Goal: Communication & Community: Participate in discussion

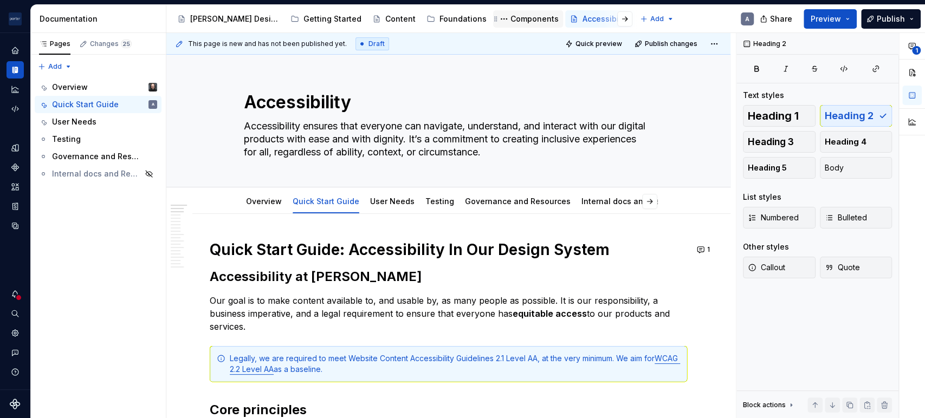
click at [493, 25] on div "Components" at bounding box center [528, 18] width 70 height 17
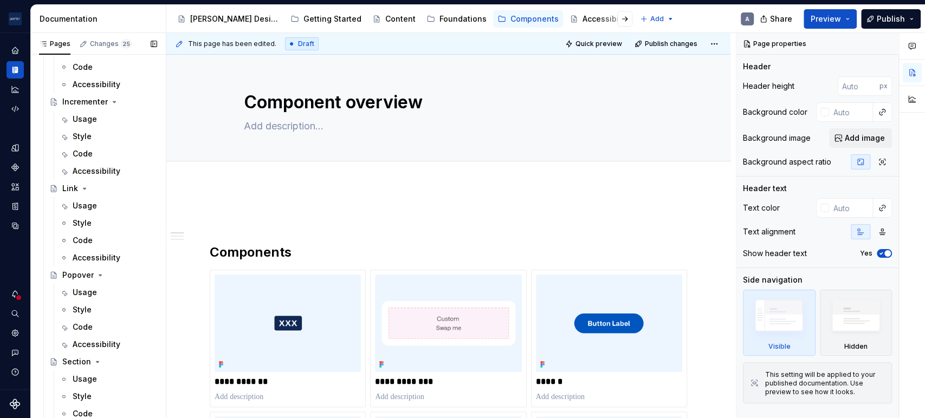
scroll to position [680, 0]
click at [81, 207] on div "Usage" at bounding box center [85, 204] width 24 height 11
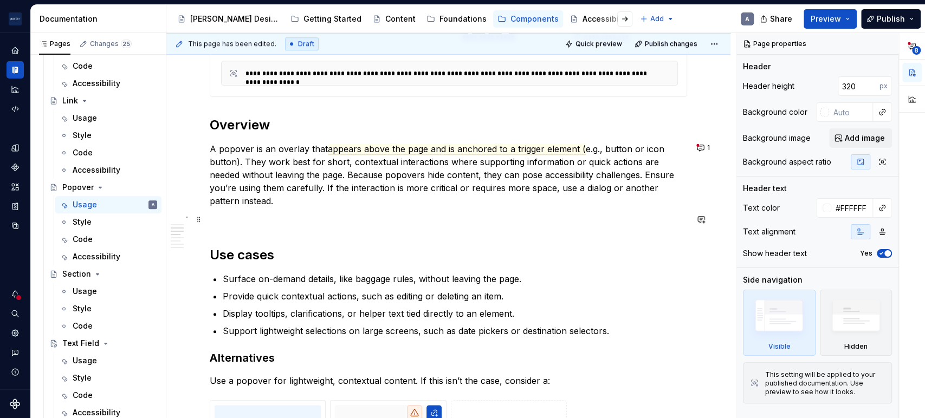
scroll to position [604, 0]
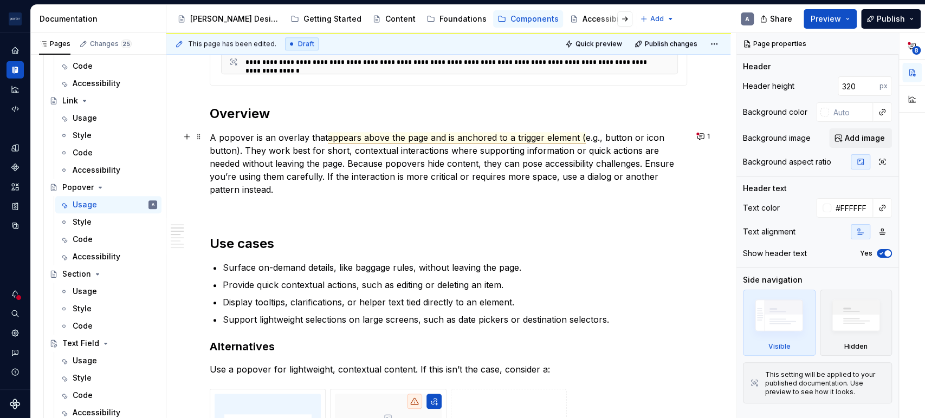
click at [469, 138] on span "appears above the page and is anchored to a trigger element (" at bounding box center [457, 137] width 258 height 11
type textarea "*"
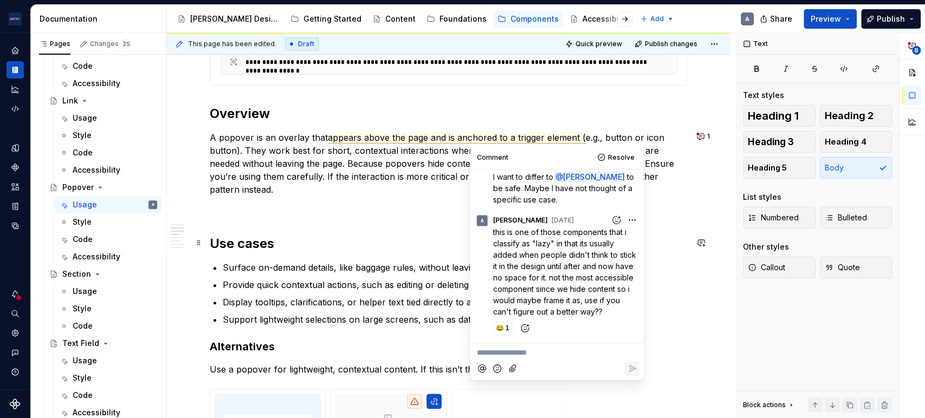
scroll to position [104, 0]
click at [359, 166] on p "A popover is an overlay that appears above the page and is anchored to a trigge…" at bounding box center [448, 163] width 477 height 65
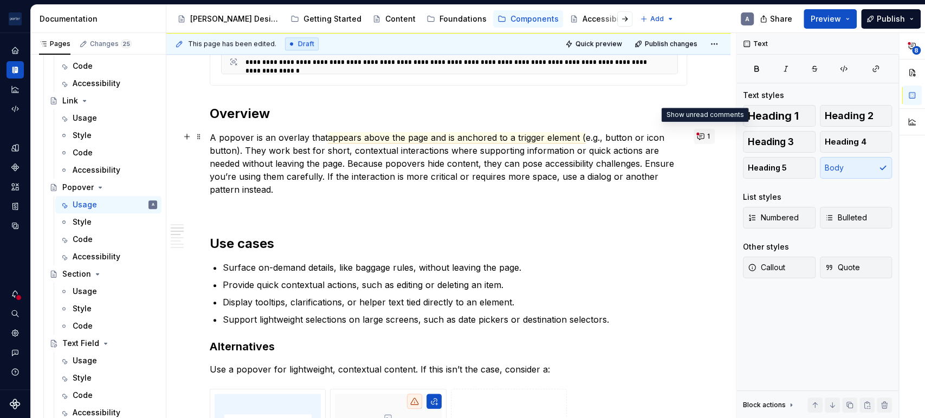
click at [697, 140] on button "1" at bounding box center [704, 136] width 21 height 15
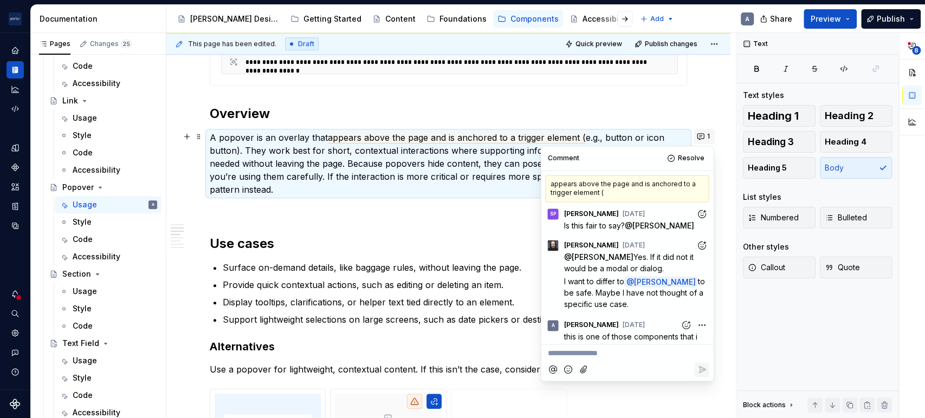
scroll to position [272, 0]
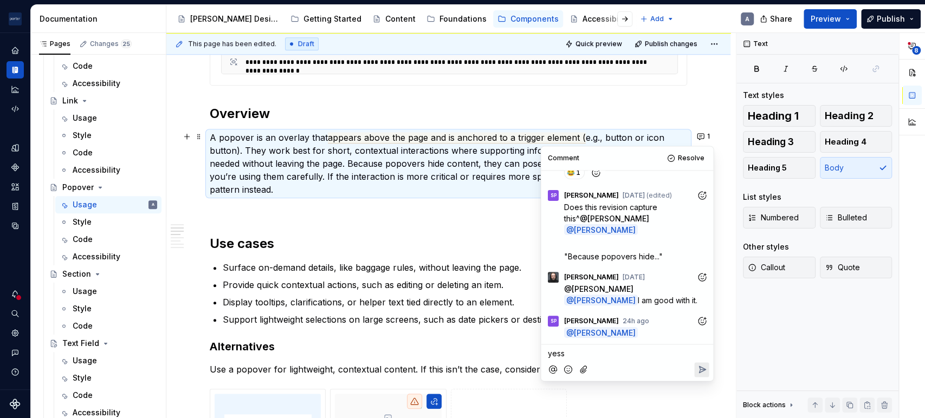
click at [707, 375] on button "Reply" at bounding box center [701, 370] width 15 height 15
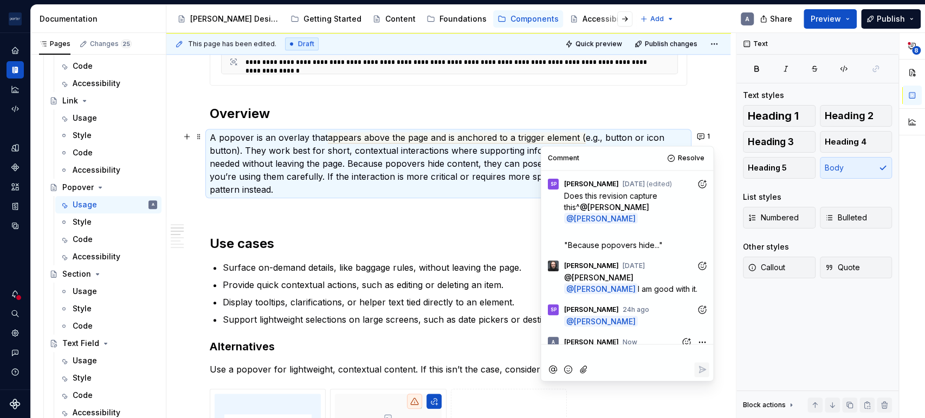
scroll to position [304, 0]
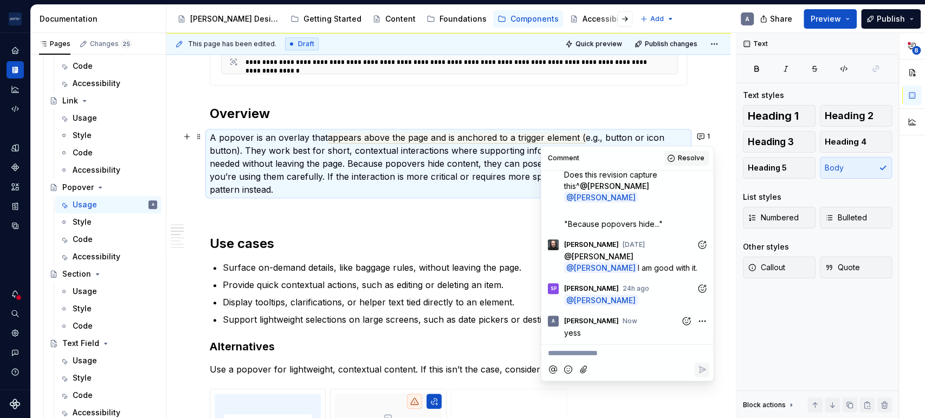
click at [683, 163] on button "Resolve" at bounding box center [686, 158] width 45 height 15
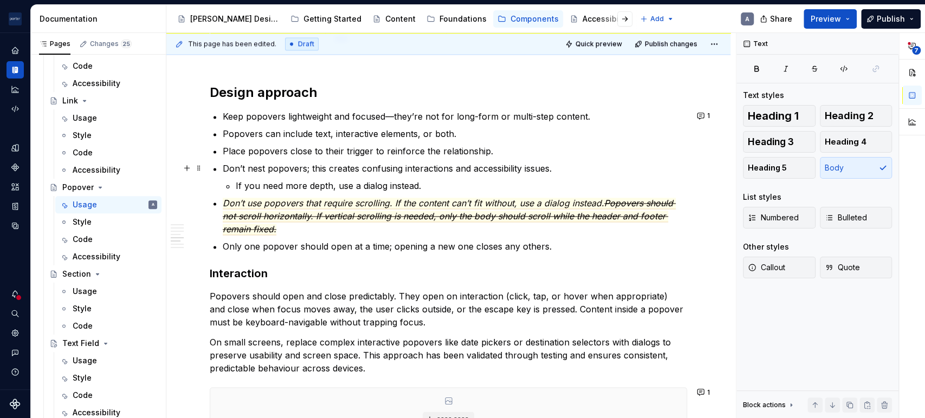
scroll to position [1088, 0]
click at [707, 113] on span "1" at bounding box center [708, 115] width 3 height 9
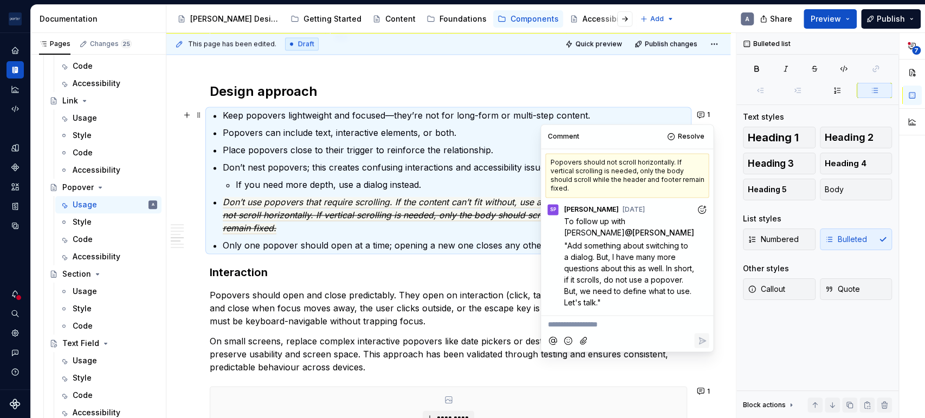
click at [456, 148] on p "Place popovers close to their trigger to reinforce the relationship." at bounding box center [455, 150] width 464 height 13
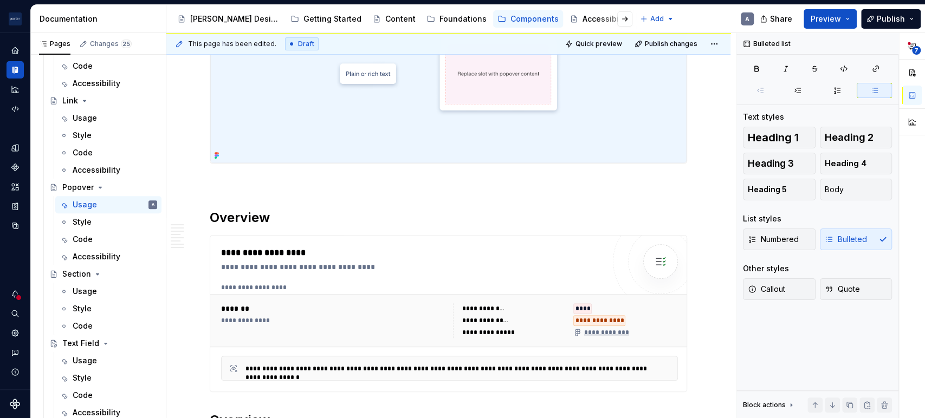
scroll to position [0, 0]
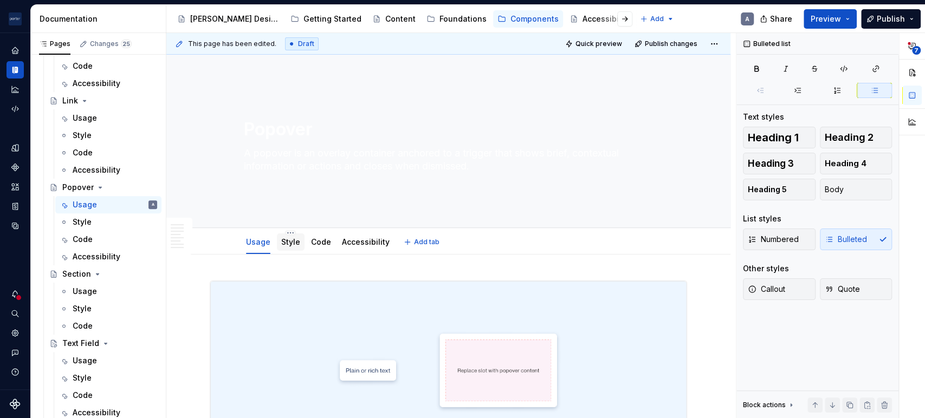
click at [280, 252] on div at bounding box center [291, 252] width 28 height 1
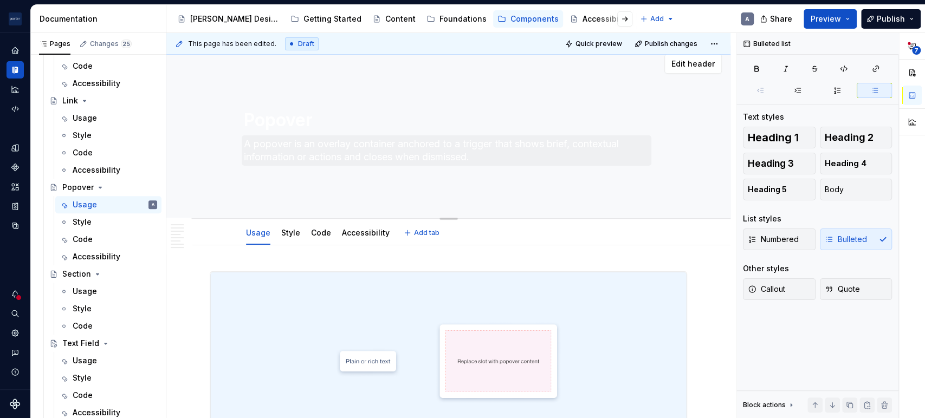
scroll to position [14, 0]
click at [283, 230] on link "Style" at bounding box center [290, 227] width 19 height 9
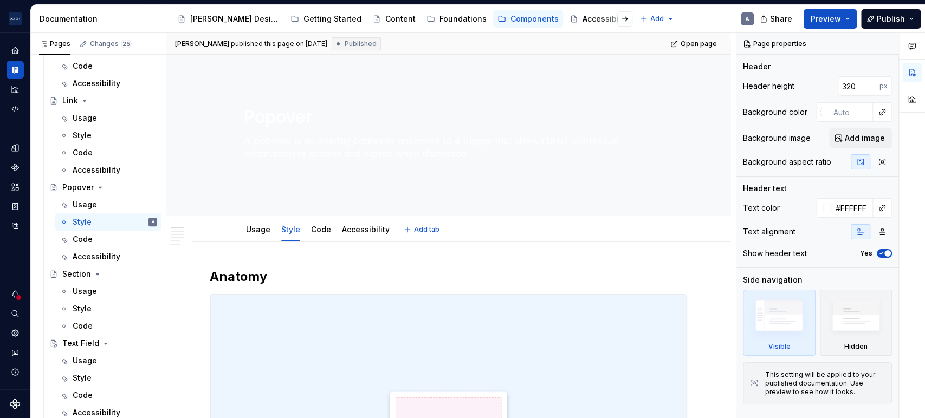
scroll to position [11, 0]
click at [315, 230] on link "Code" at bounding box center [321, 231] width 20 height 9
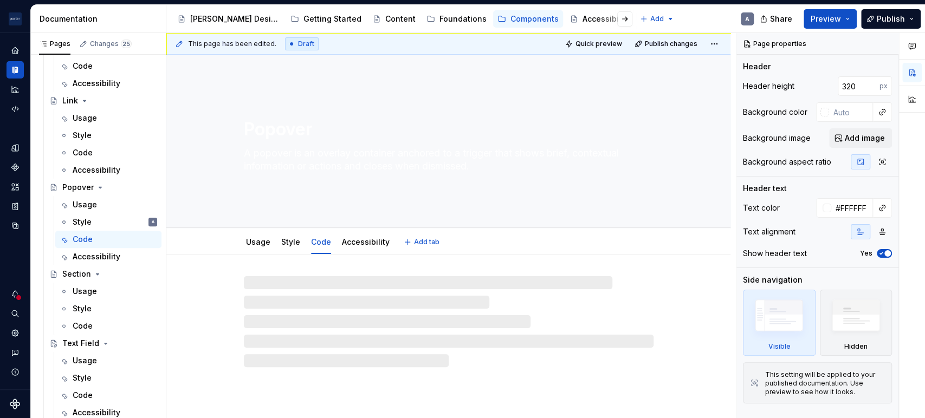
click at [315, 230] on div "Code" at bounding box center [321, 241] width 29 height 23
click at [326, 242] on link "Code" at bounding box center [321, 241] width 20 height 9
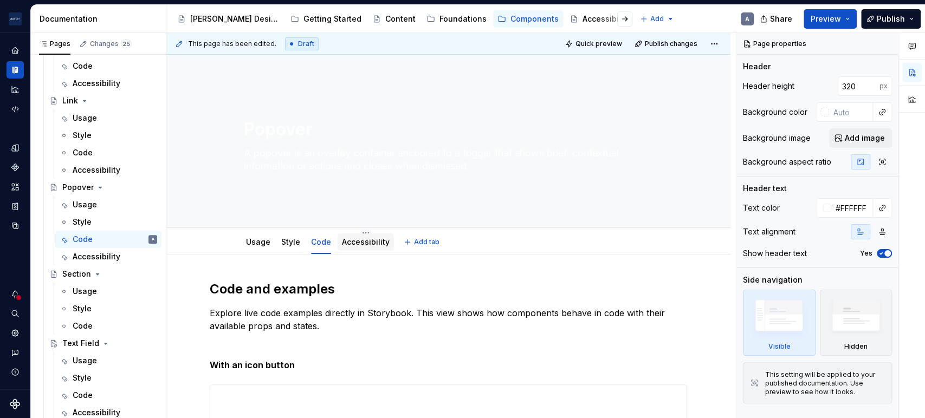
click at [369, 234] on div "Accessibility" at bounding box center [366, 242] width 56 height 17
click at [92, 261] on div "Accessibility" at bounding box center [97, 256] width 48 height 11
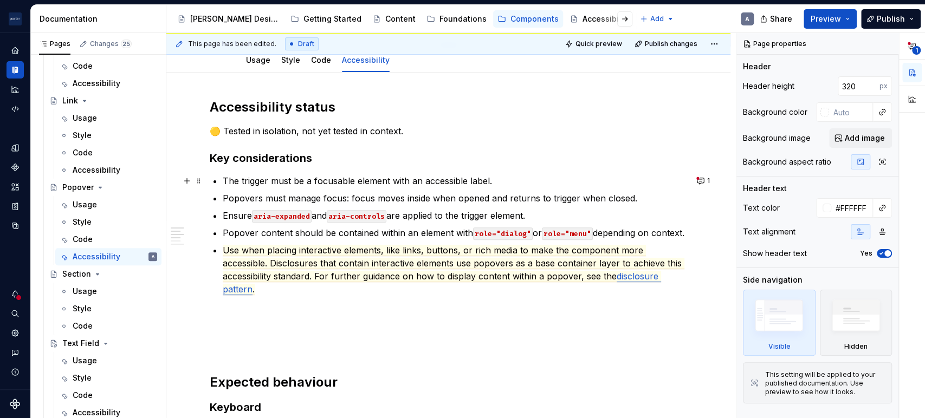
scroll to position [183, 0]
click at [694, 179] on button "1" at bounding box center [704, 179] width 21 height 15
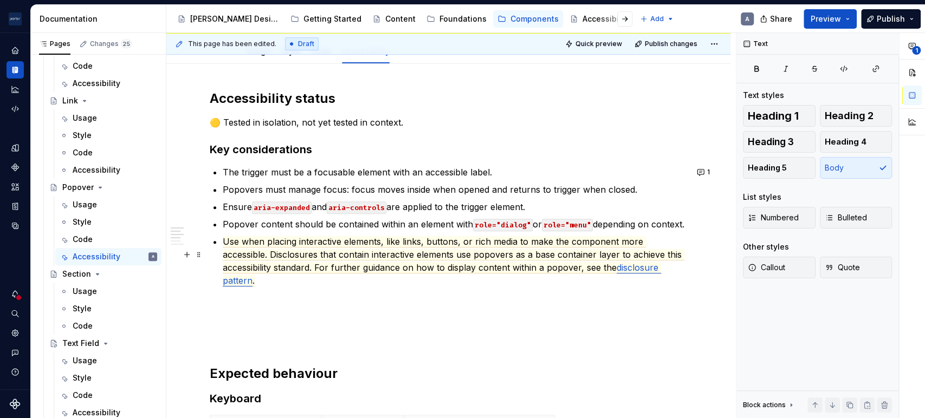
scroll to position [225, 0]
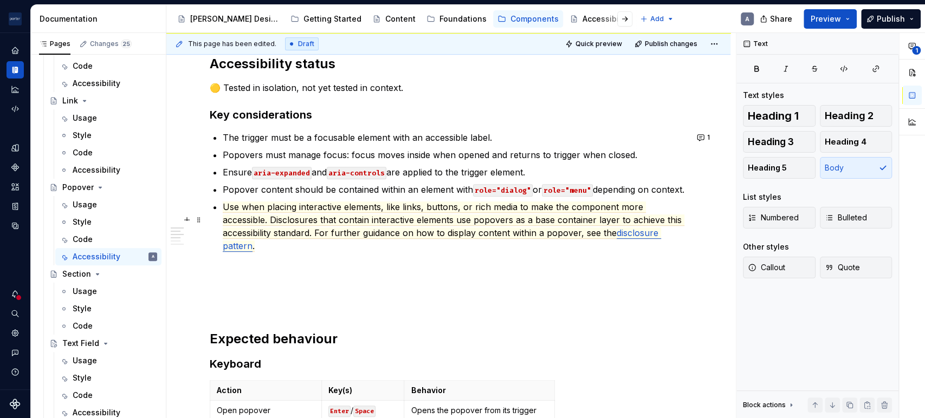
click at [628, 253] on p "Use when placing interactive elements, like links, buttons, or rich media to ma…" at bounding box center [455, 227] width 464 height 52
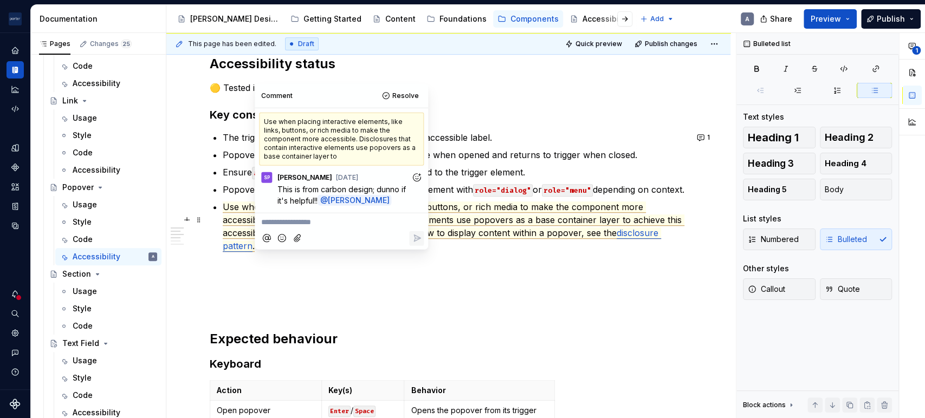
click at [629, 241] on span "disclosure pattern" at bounding box center [442, 240] width 438 height 24
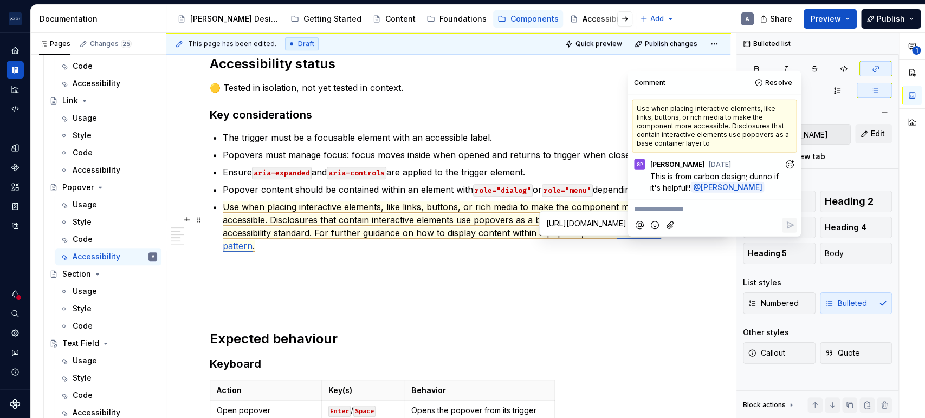
click at [561, 224] on input "[URL][DOMAIN_NAME]" at bounding box center [603, 224] width 122 height 20
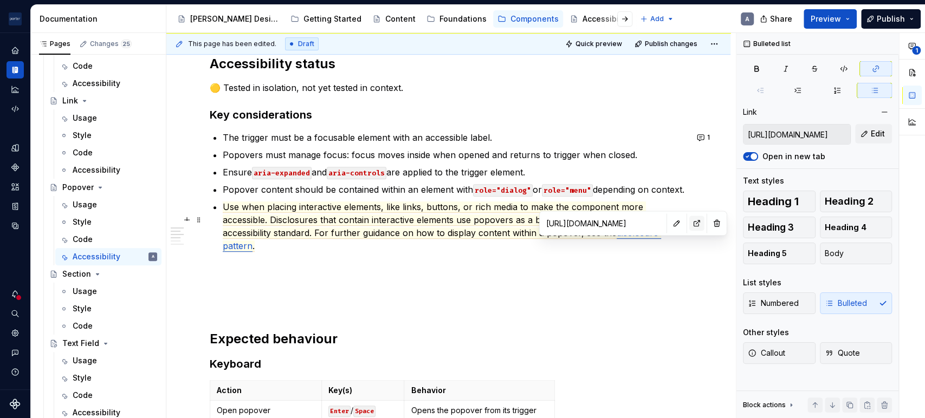
click at [690, 219] on button "button" at bounding box center [696, 223] width 15 height 15
click at [405, 161] on ul "The trigger must be a focusable element with an accessible label. Popovers must…" at bounding box center [455, 191] width 464 height 121
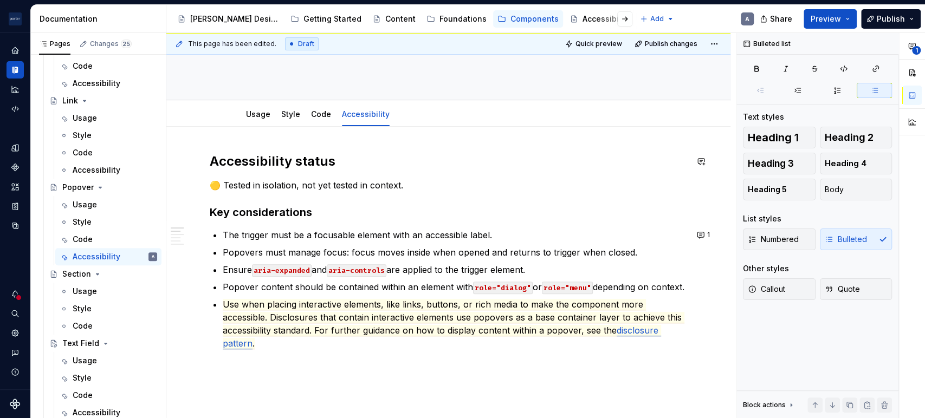
scroll to position [101, 0]
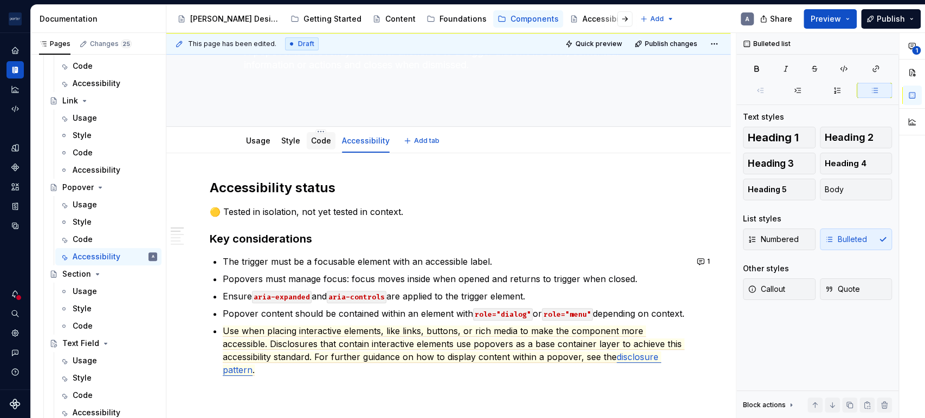
click at [312, 143] on link "Code" at bounding box center [321, 140] width 20 height 9
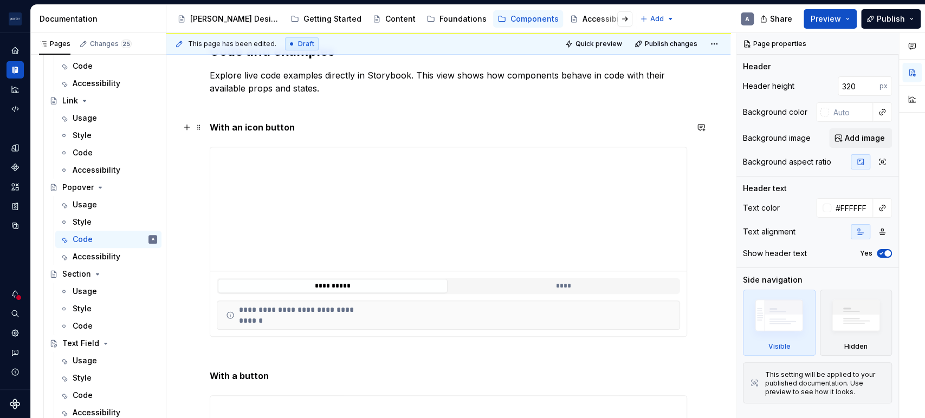
scroll to position [238, 0]
click at [527, 276] on div "**********" at bounding box center [448, 285] width 476 height 29
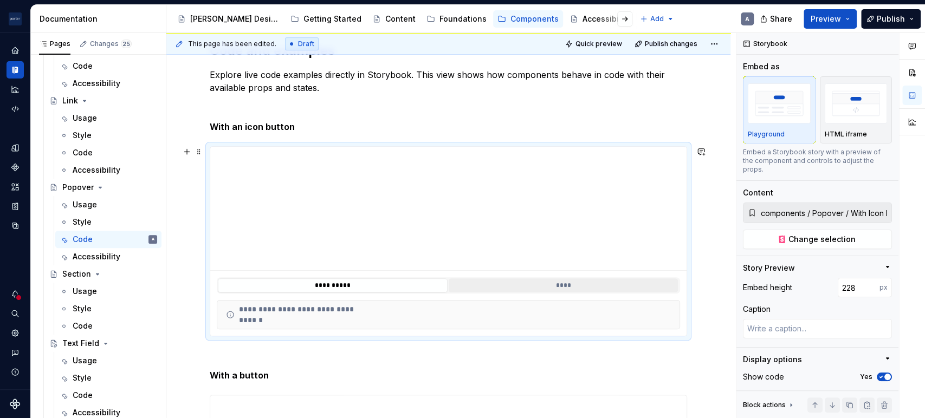
click at [501, 285] on button "****" at bounding box center [564, 286] width 230 height 14
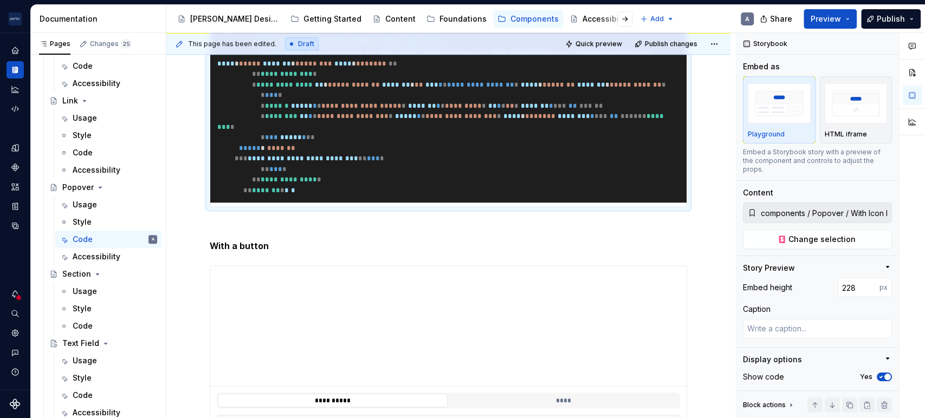
scroll to position [650, 0]
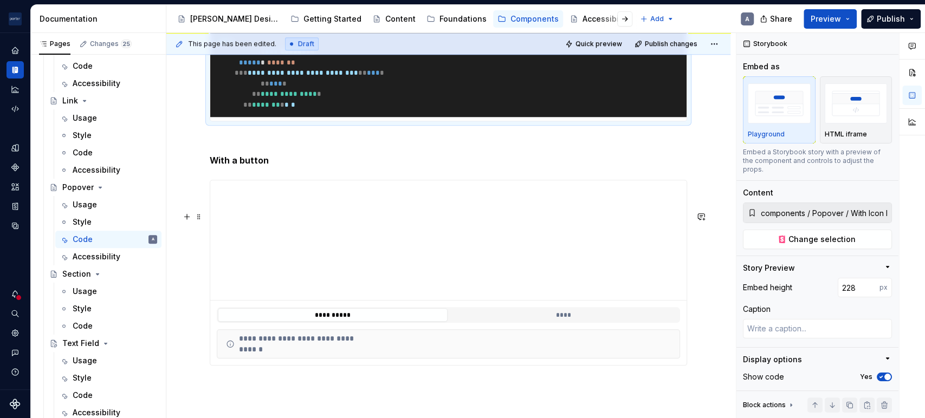
click at [533, 330] on div "**********" at bounding box center [448, 315] width 476 height 29
type textarea "*"
type input "components / Popover / With Button"
type input "221"
click at [542, 322] on button "****" at bounding box center [564, 315] width 230 height 14
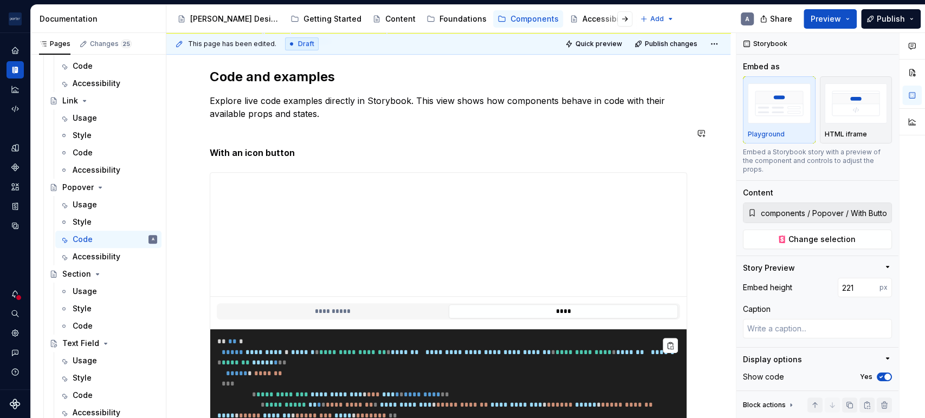
scroll to position [52, 0]
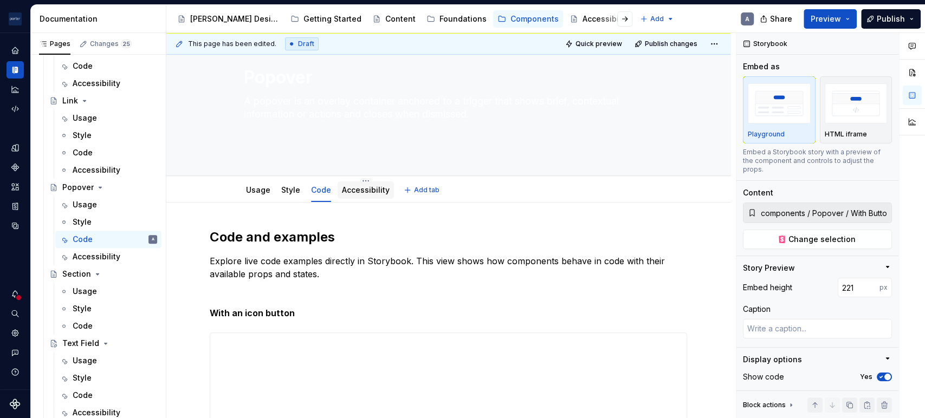
click at [347, 190] on link "Accessibility" at bounding box center [366, 189] width 48 height 9
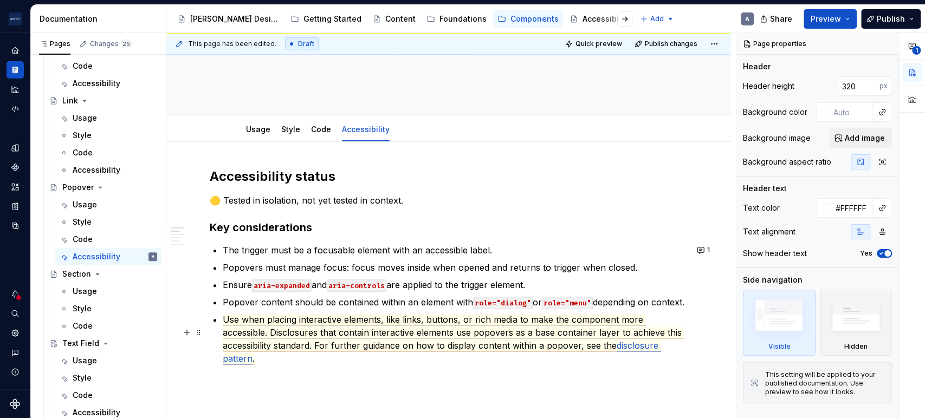
scroll to position [113, 0]
click at [275, 196] on p "🟡 Tested in isolation, not yet tested in context." at bounding box center [448, 200] width 477 height 13
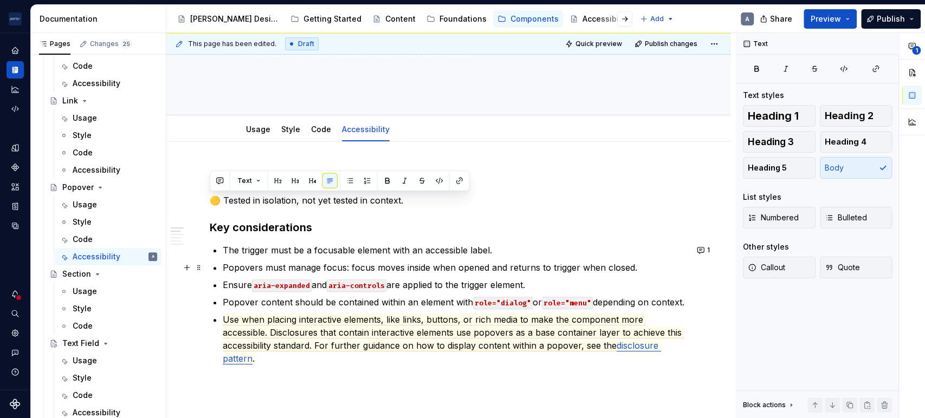
click at [345, 272] on p "Popovers must manage focus: focus moves inside when opened and returns to trigg…" at bounding box center [455, 267] width 464 height 13
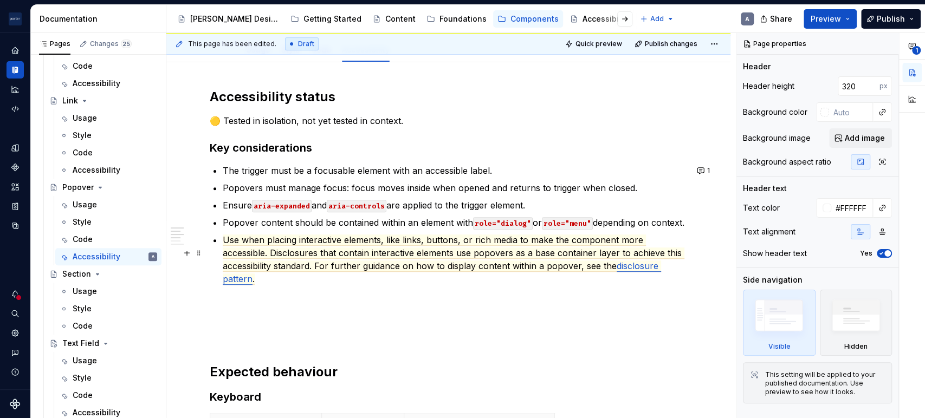
scroll to position [156, 0]
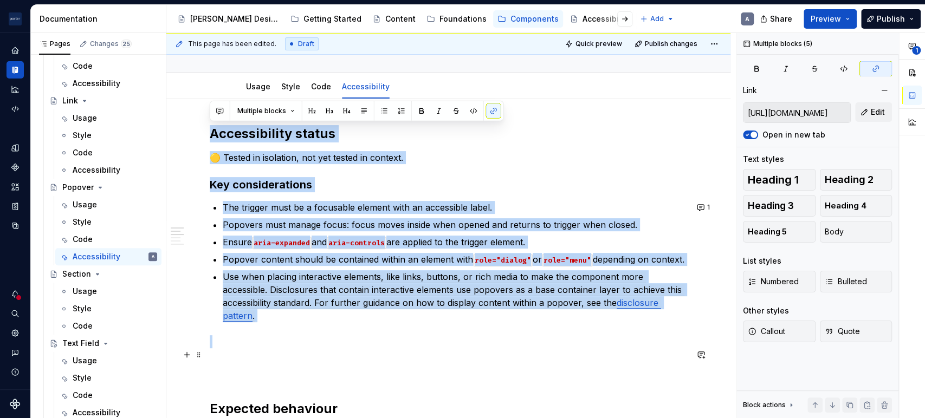
drag, startPoint x: 211, startPoint y: 130, endPoint x: 399, endPoint y: 351, distance: 290.3
copy div "Accessibility status 🟡 Tested in isolation, not yet tested in context. Key cons…"
click at [318, 190] on h3 "Key considerations" at bounding box center [448, 184] width 477 height 15
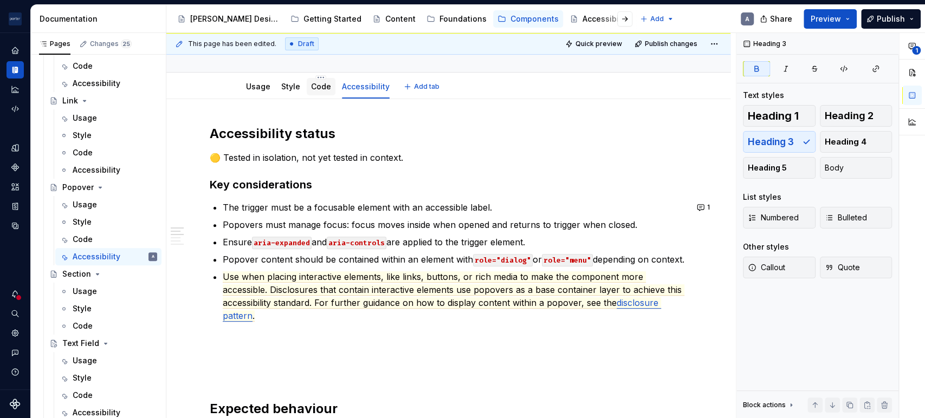
click at [314, 97] on div at bounding box center [321, 96] width 29 height 1
click at [307, 86] on div "Code" at bounding box center [321, 86] width 29 height 17
click at [312, 91] on div "Code" at bounding box center [321, 86] width 20 height 11
click at [316, 89] on link "Code" at bounding box center [321, 86] width 20 height 9
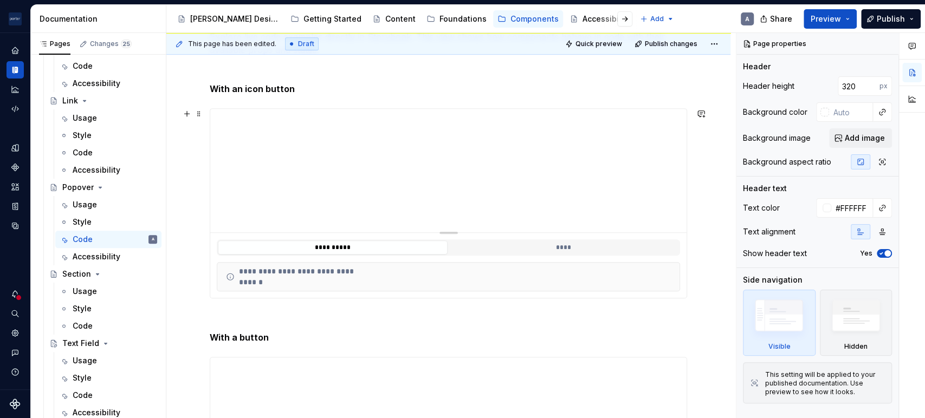
scroll to position [277, 0]
click at [469, 244] on button "****" at bounding box center [564, 247] width 230 height 14
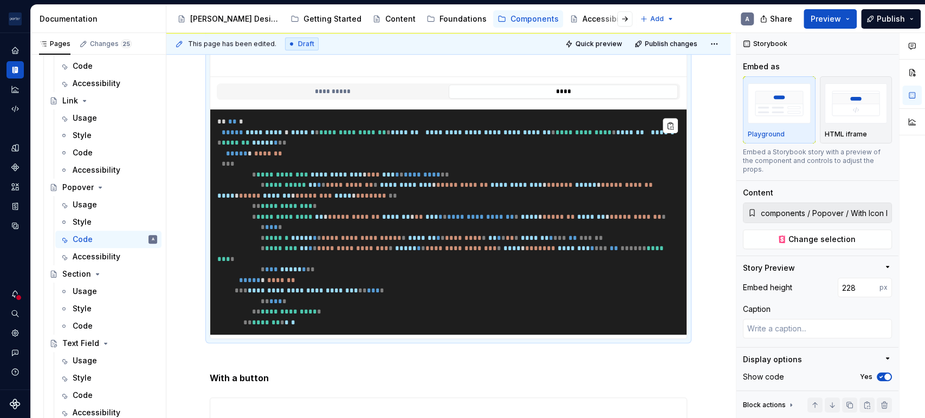
scroll to position [433, 0]
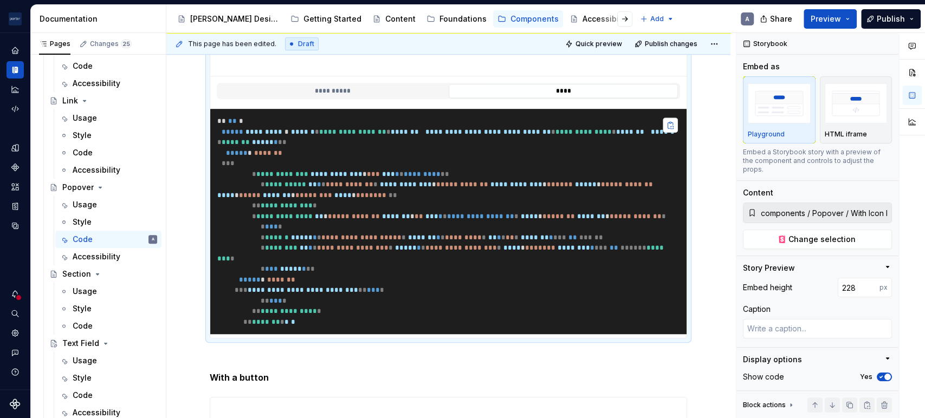
click at [667, 120] on button "button" at bounding box center [670, 125] width 15 height 15
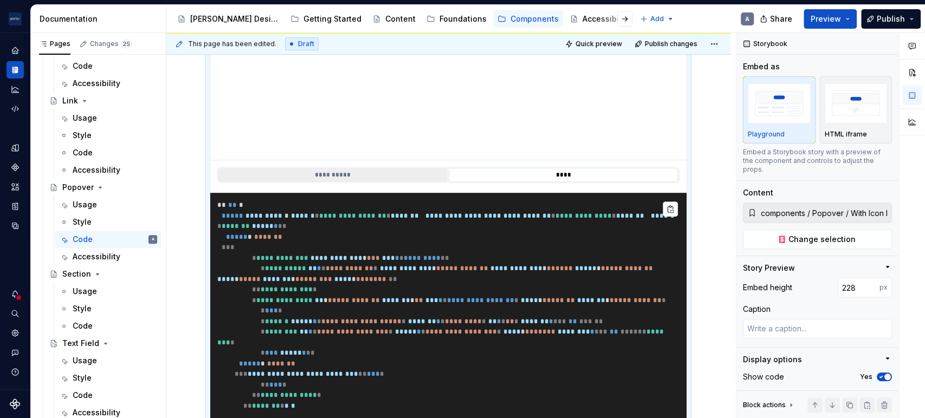
scroll to position [159, 0]
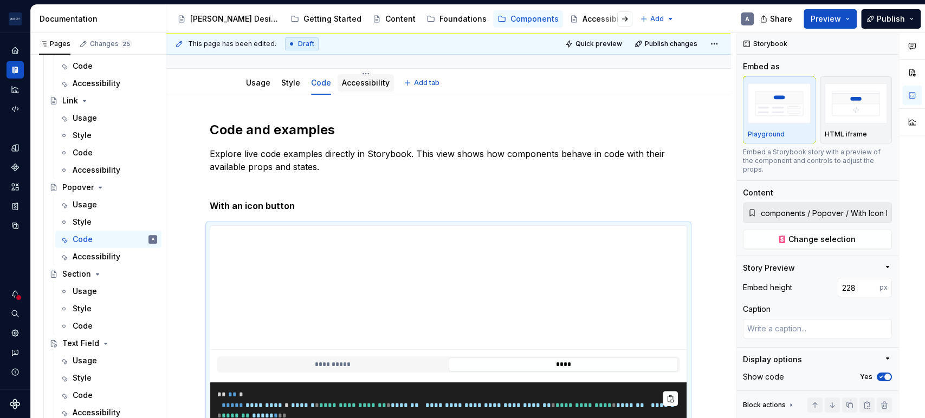
click at [351, 91] on div "Accessibility" at bounding box center [366, 83] width 56 height 20
click at [359, 85] on link "Accessibility" at bounding box center [366, 82] width 48 height 9
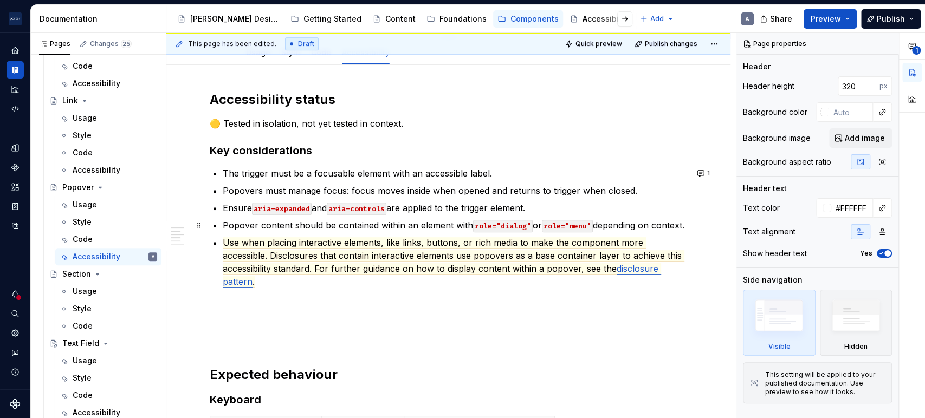
scroll to position [190, 0]
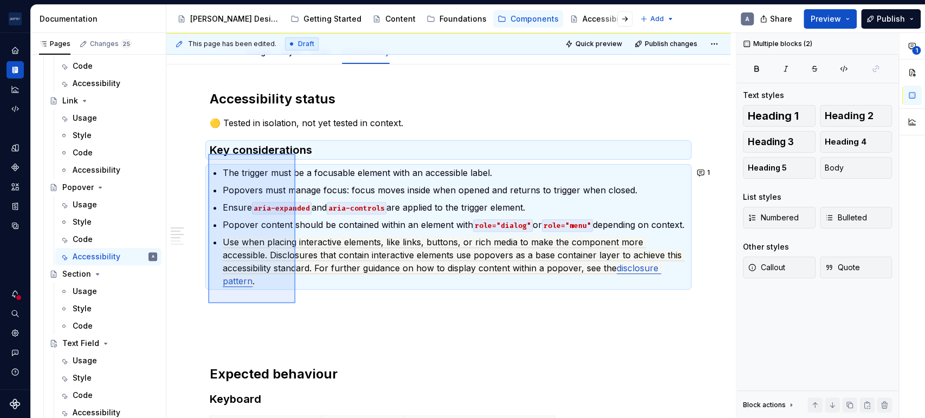
drag, startPoint x: 208, startPoint y: 154, endPoint x: 296, endPoint y: 312, distance: 180.8
click at [296, 312] on div "This page has been edited. Draft Quick preview Publish changes Popover A popove…" at bounding box center [451, 226] width 570 height 386
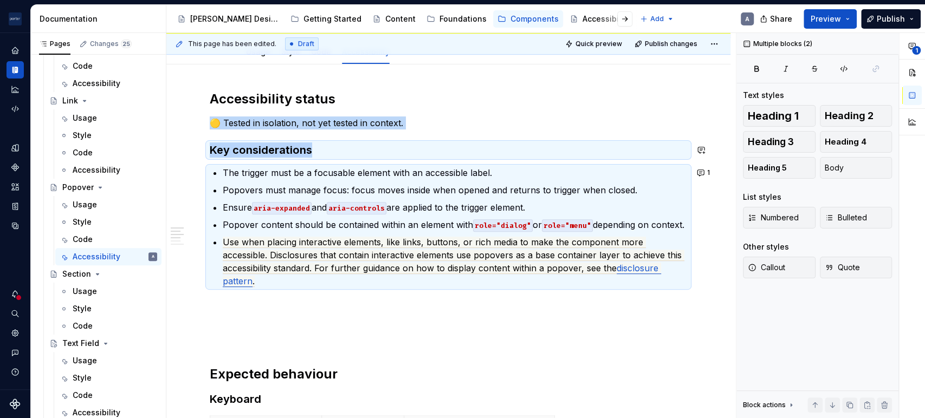
copy div "🟡 Tested in isolation, not yet tested in context. Key considerations"
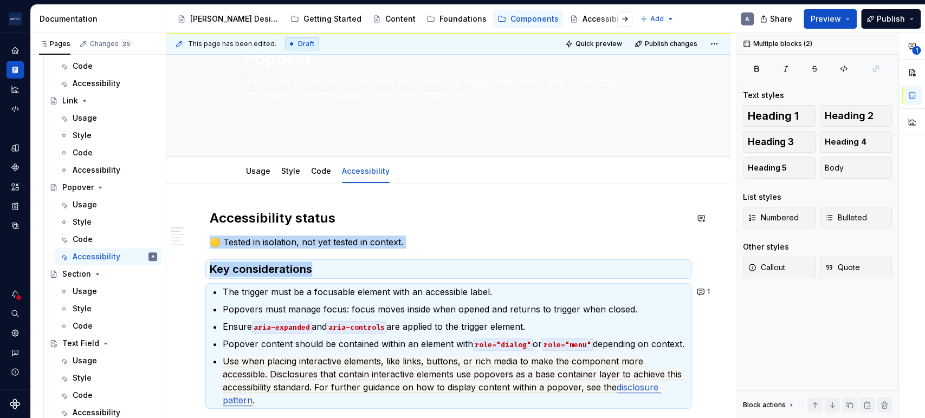
scroll to position [58, 0]
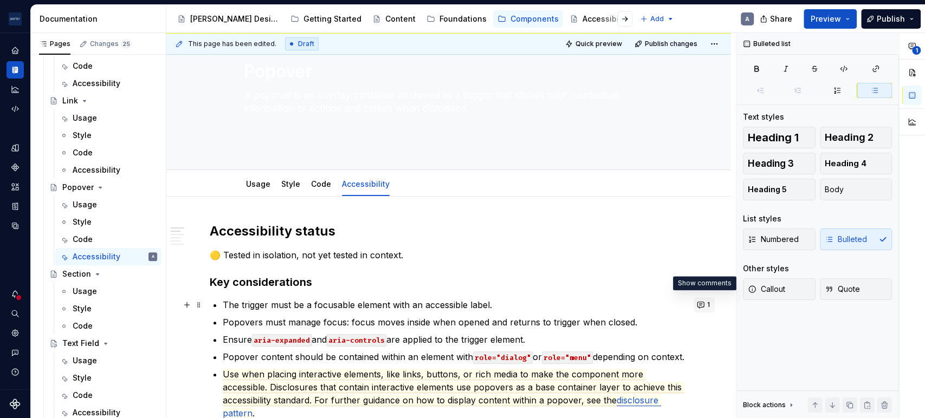
click at [697, 302] on button "1" at bounding box center [704, 305] width 21 height 15
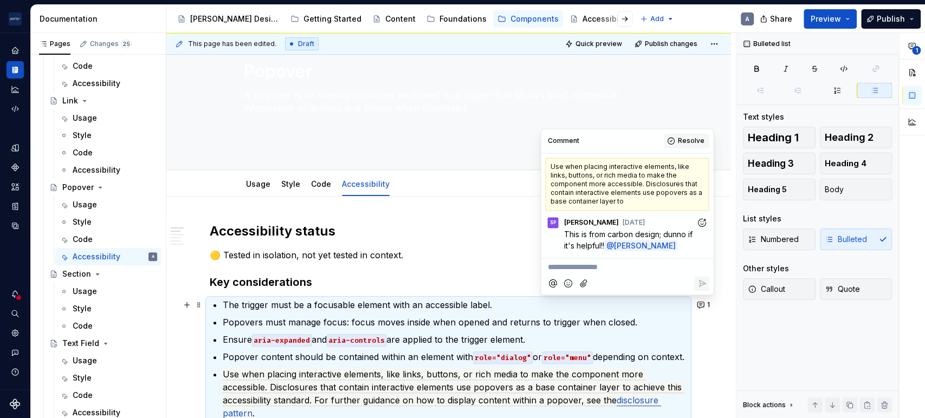
click at [674, 139] on button "Resolve" at bounding box center [686, 140] width 45 height 15
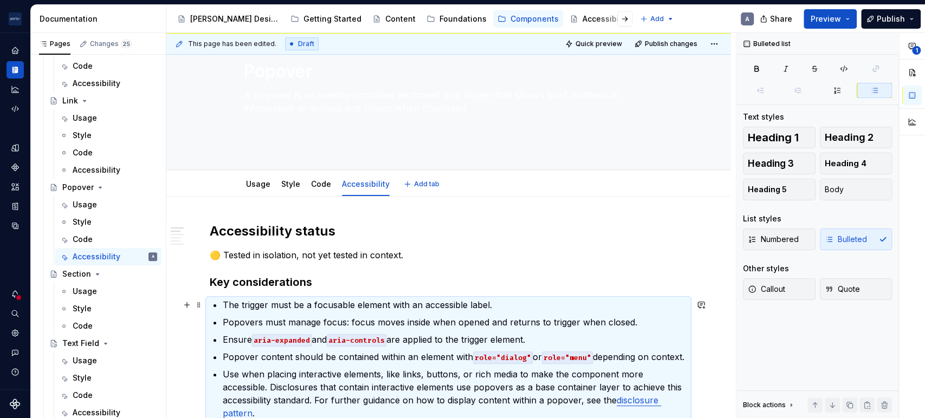
scroll to position [190, 0]
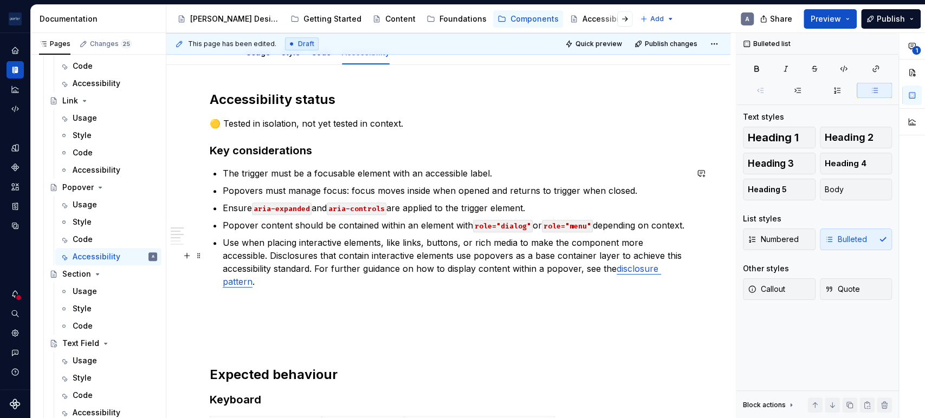
drag, startPoint x: 274, startPoint y: 294, endPoint x: 220, endPoint y: 217, distance: 93.8
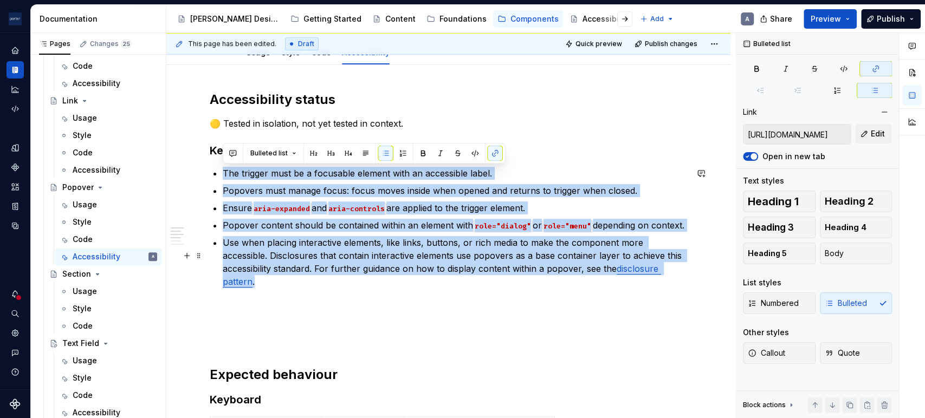
drag, startPoint x: 224, startPoint y: 173, endPoint x: 291, endPoint y: 290, distance: 135.5
click at [291, 288] on ul "The trigger must be a focusable element with an accessible label. Popovers must…" at bounding box center [455, 227] width 464 height 121
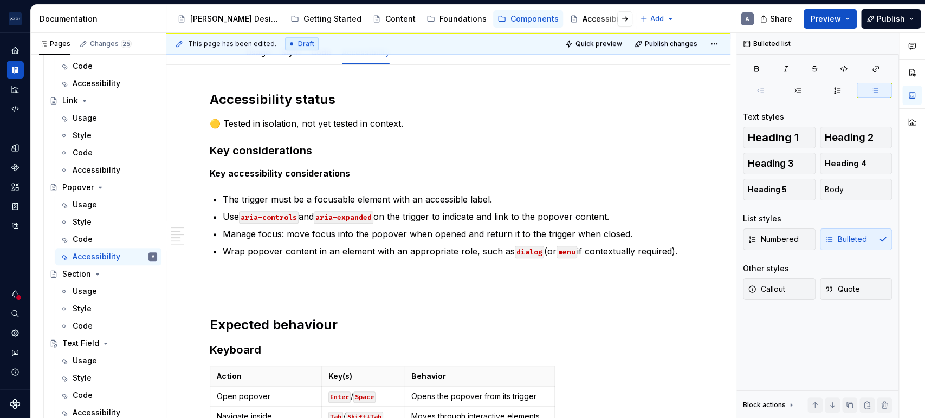
type textarea "*"
click at [320, 217] on code "aria-expanded" at bounding box center [344, 217] width 60 height 12
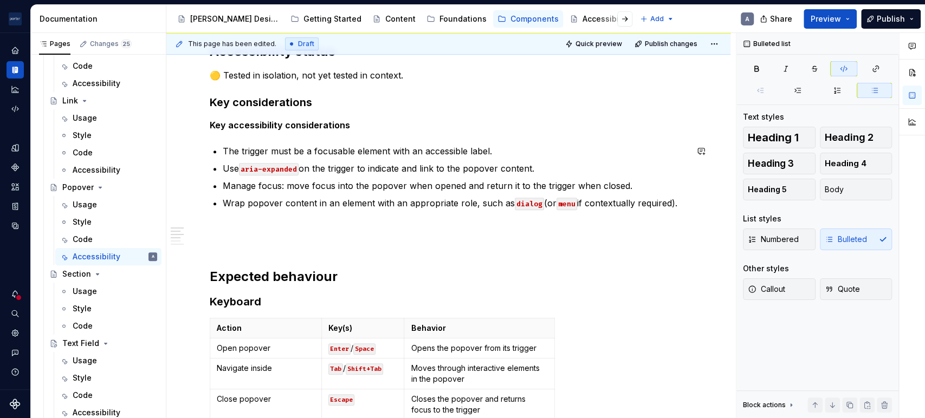
scroll to position [240, 0]
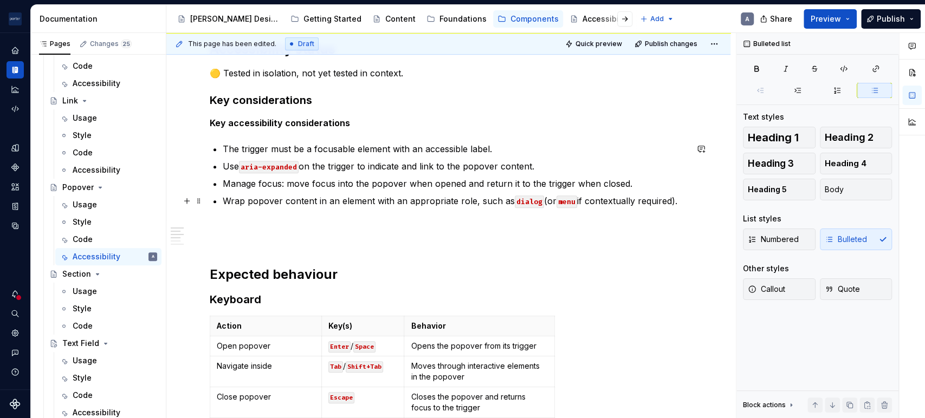
drag, startPoint x: 218, startPoint y: 199, endPoint x: 694, endPoint y: 195, distance: 475.3
click at [694, 195] on div "Accessibility status 🟡 Tested in isolation, not yet tested in context. Key cons…" at bounding box center [448, 410] width 564 height 791
click at [439, 245] on p at bounding box center [448, 240] width 477 height 13
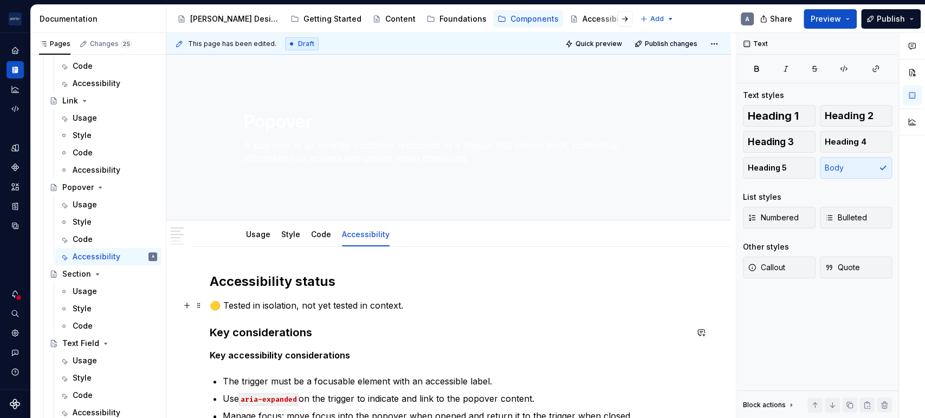
scroll to position [0, 0]
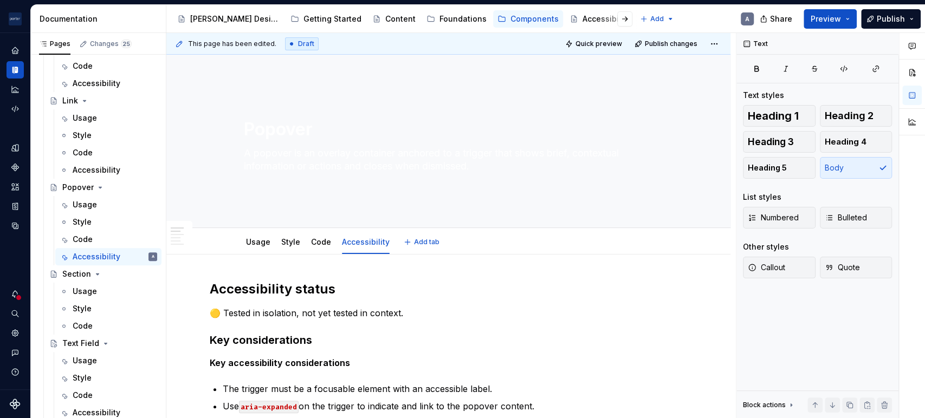
type textarea "*"
click at [699, 289] on button "button" at bounding box center [701, 289] width 15 height 15
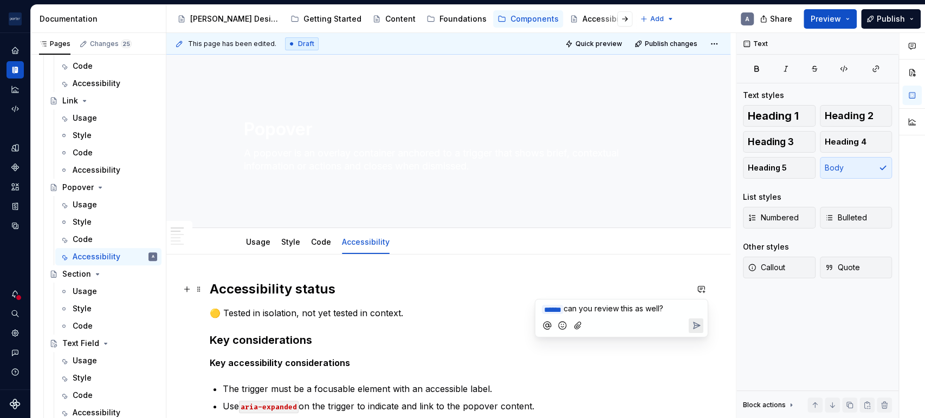
click at [690, 321] on icon "Send" at bounding box center [695, 325] width 11 height 11
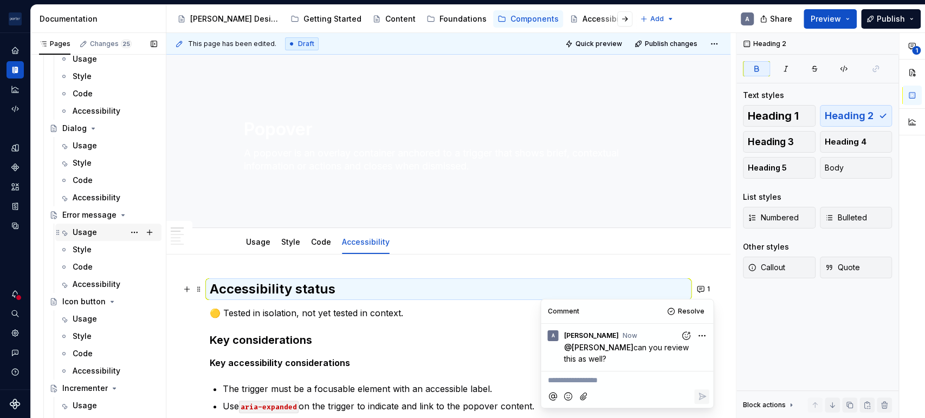
scroll to position [378, 0]
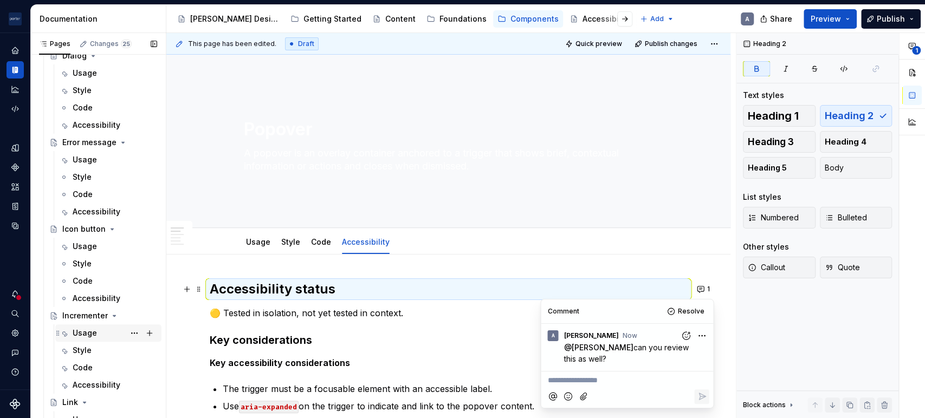
click at [89, 340] on div "Usage" at bounding box center [108, 333] width 106 height 17
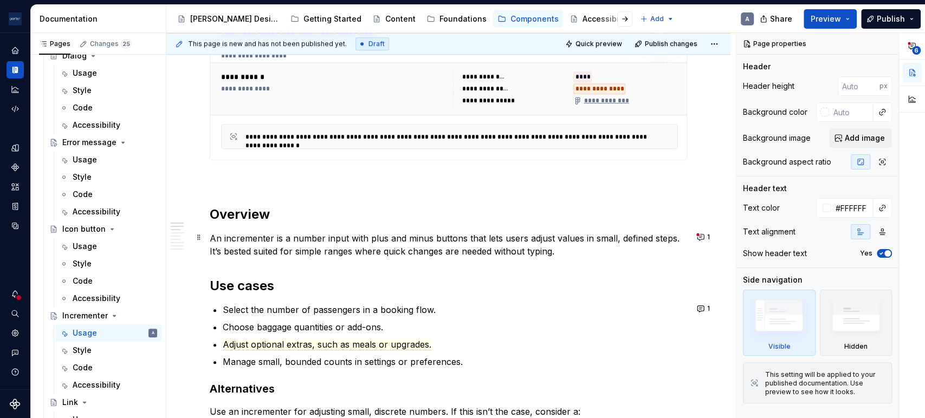
scroll to position [446, 0]
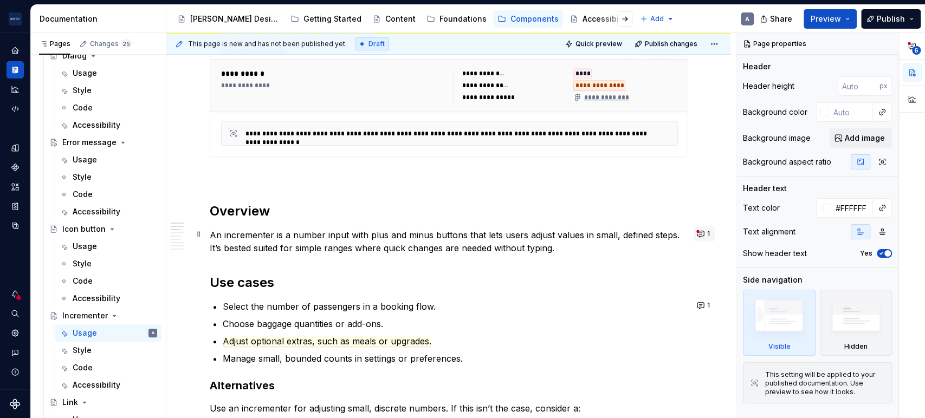
click at [700, 234] on button "1" at bounding box center [704, 234] width 21 height 15
type textarea "*"
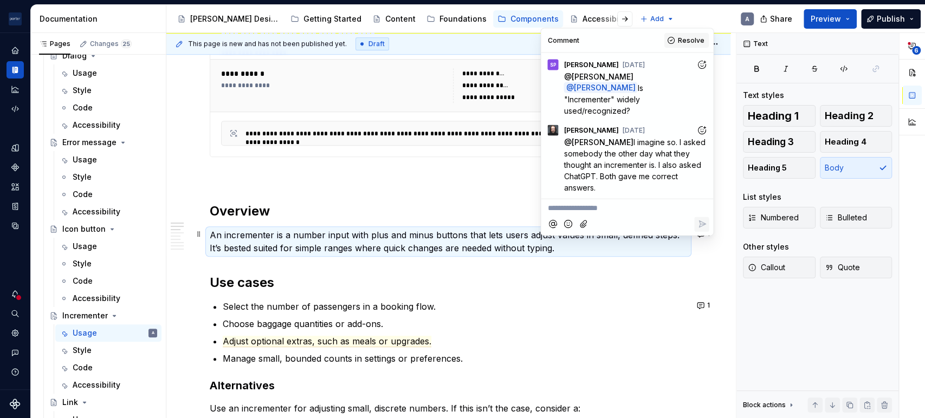
click at [682, 37] on span "Resolve" at bounding box center [690, 40] width 27 height 9
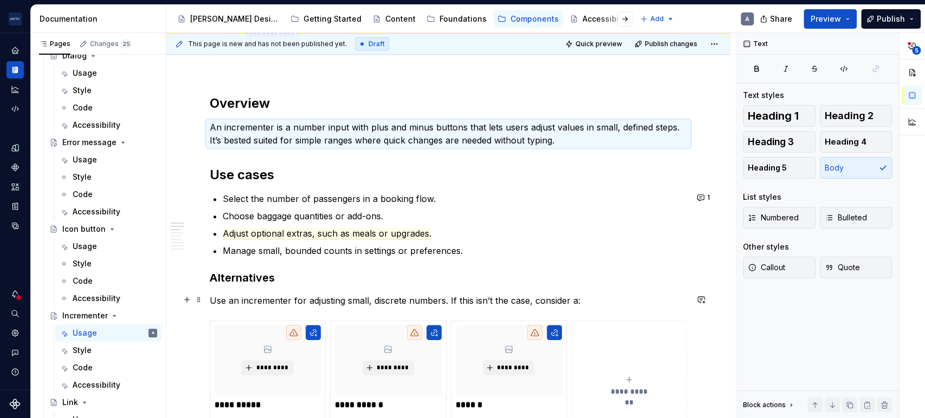
scroll to position [554, 0]
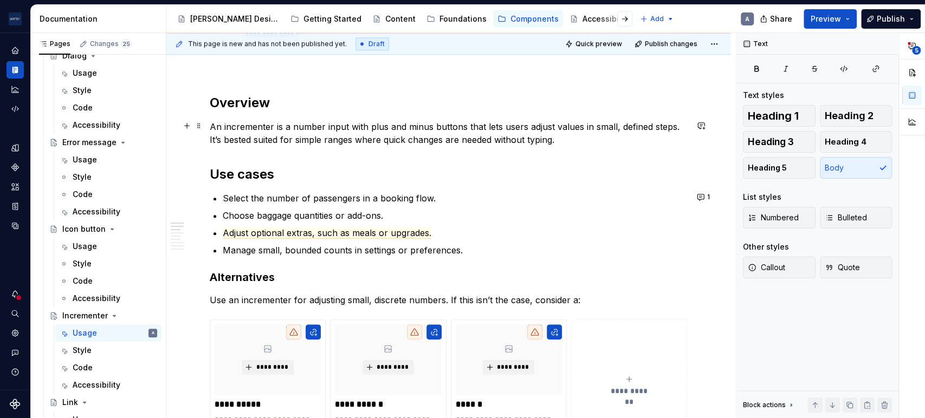
click at [671, 129] on p "An incrementer is a number input with plus and minus buttons that lets users ad…" at bounding box center [448, 133] width 477 height 26
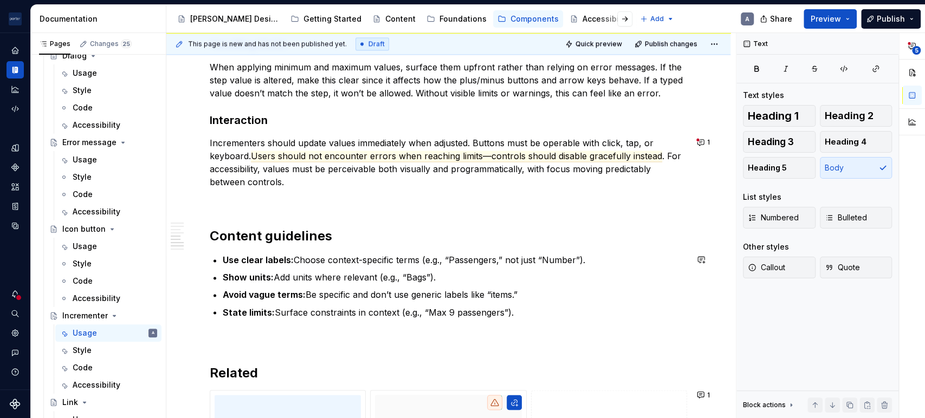
scroll to position [1105, 0]
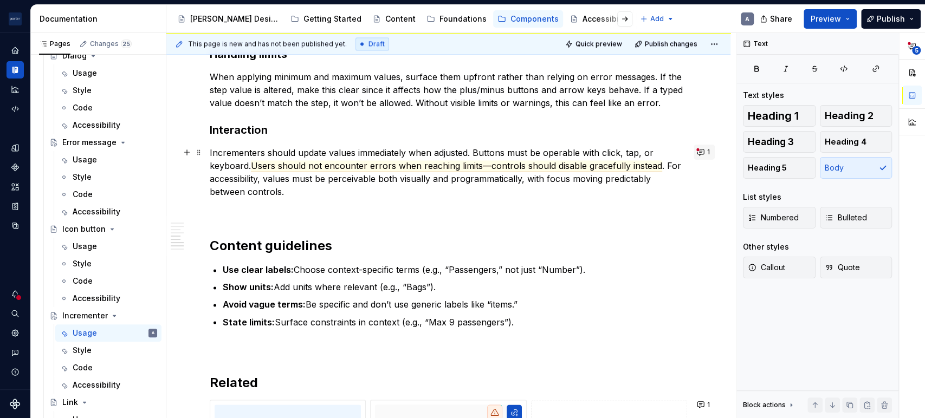
click at [703, 153] on button "1" at bounding box center [704, 152] width 21 height 15
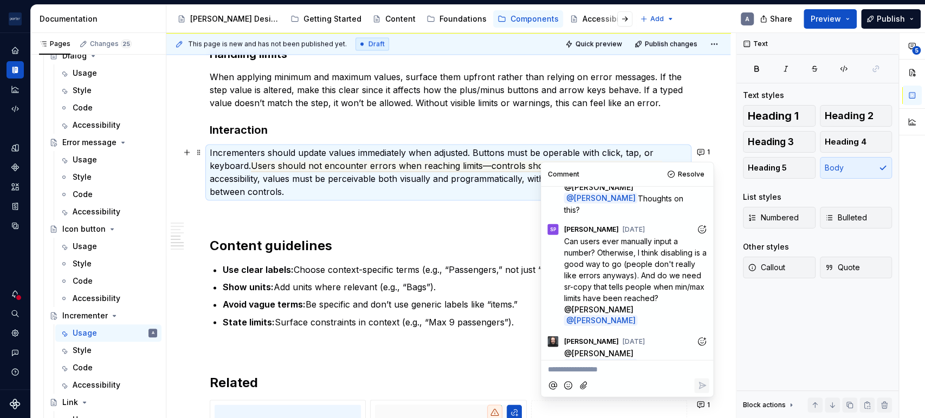
scroll to position [90, 0]
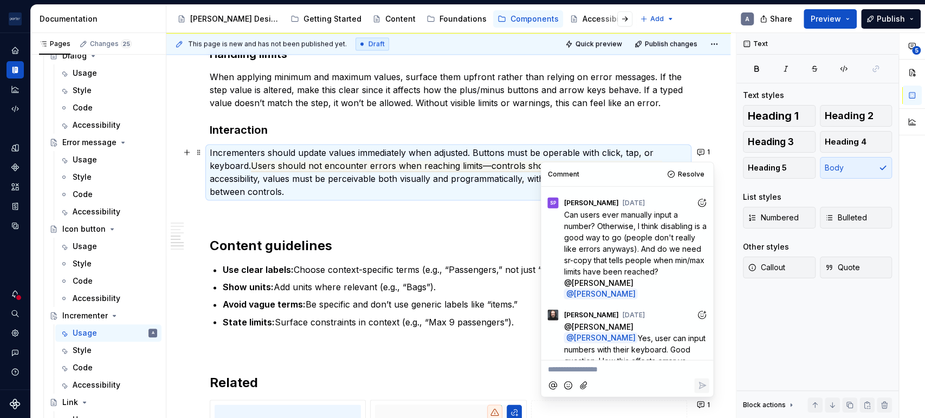
click at [623, 369] on p "**********" at bounding box center [626, 369] width 159 height 11
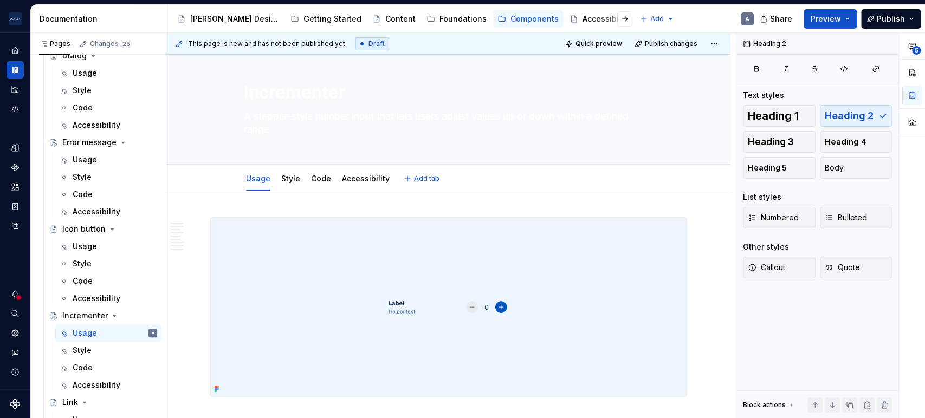
type textarea "*"
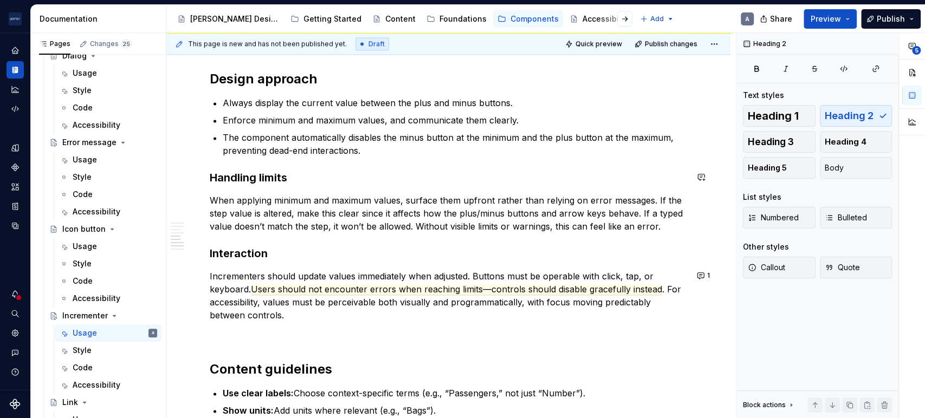
scroll to position [1067, 0]
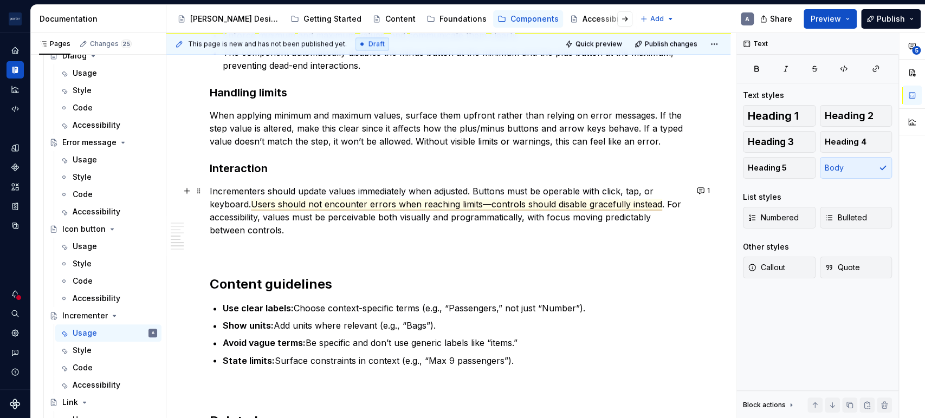
click at [403, 206] on span "Users should not encounter errors when reaching limits—controls should disable …" at bounding box center [456, 204] width 411 height 11
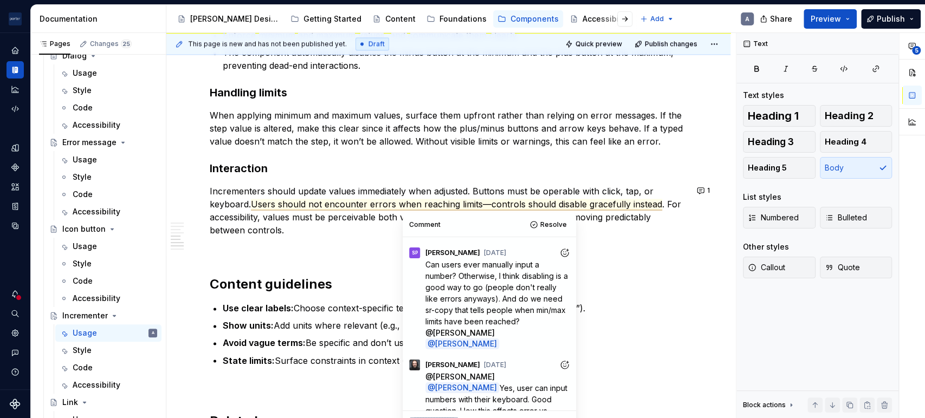
scroll to position [90, 0]
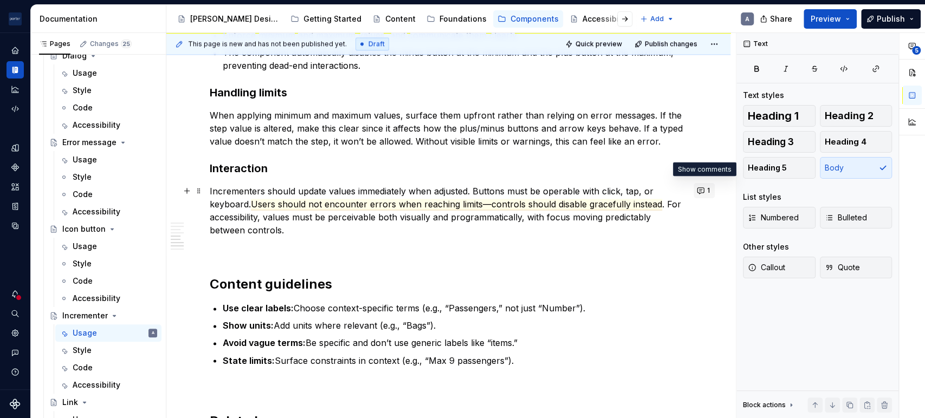
click at [696, 194] on button "1" at bounding box center [704, 190] width 21 height 15
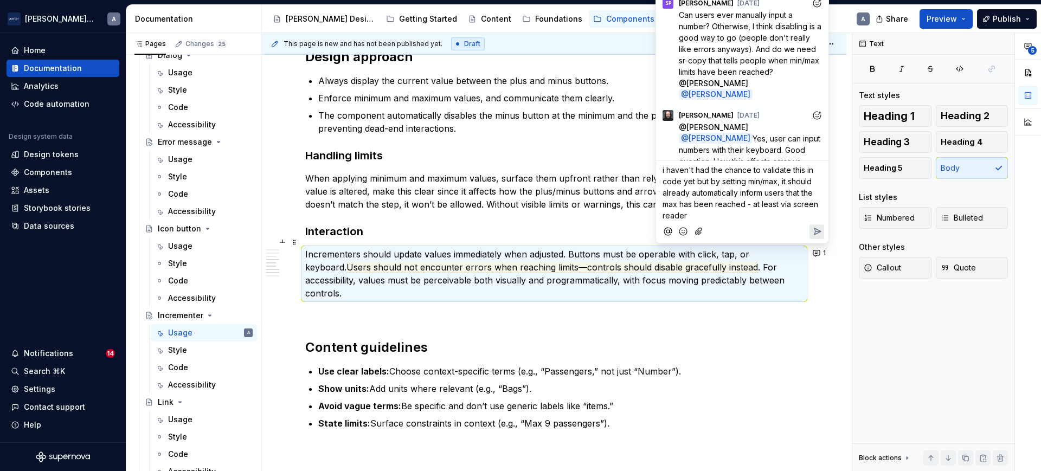
scroll to position [102, 0]
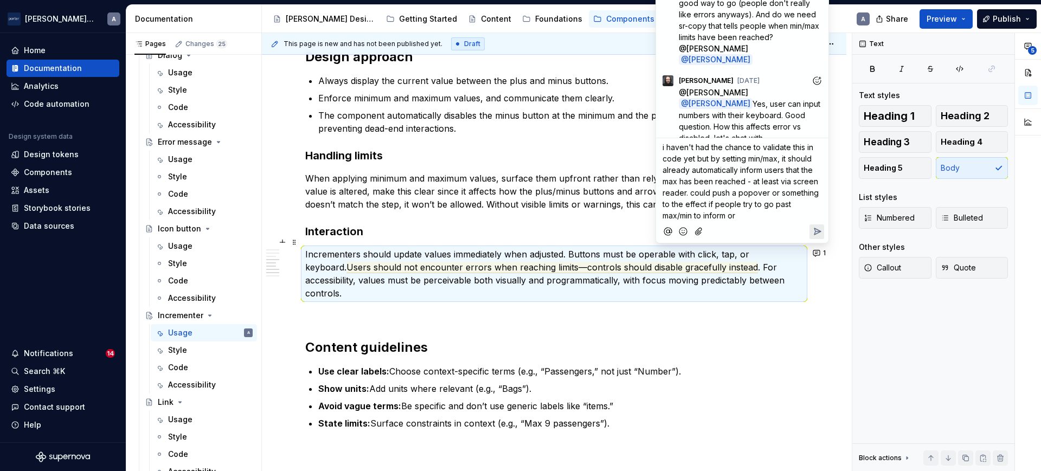
click at [683, 205] on span "i haven't had the chance to validate this in code yet but by setting min/max, i…" at bounding box center [741, 181] width 158 height 77
click at [690, 205] on span "i haven't had the chance to validate this in code yet but by setting min/max, i…" at bounding box center [741, 181] width 158 height 77
click at [766, 212] on p "i haven't had the chance to validate this in code yet but by setting min/max, i…" at bounding box center [741, 181] width 159 height 80
type textarea "*"
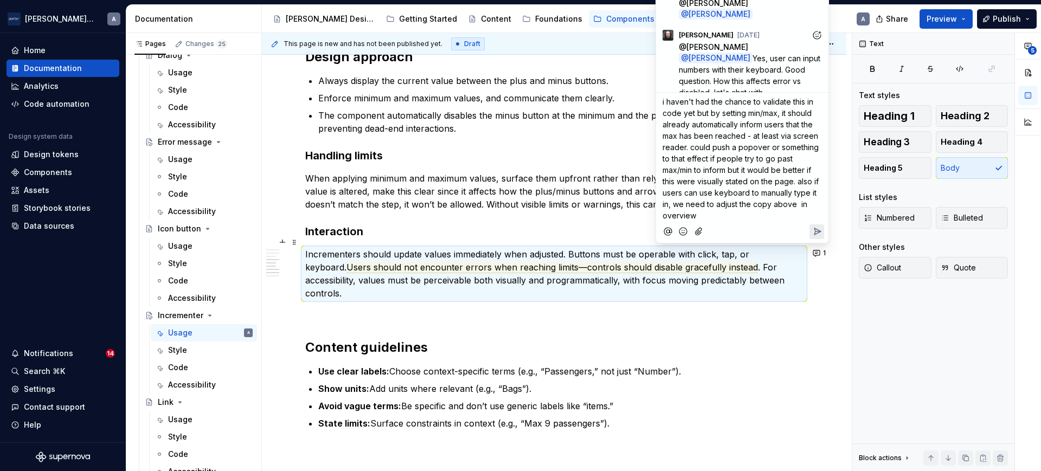
click at [817, 226] on icon "Reply" at bounding box center [816, 231] width 11 height 11
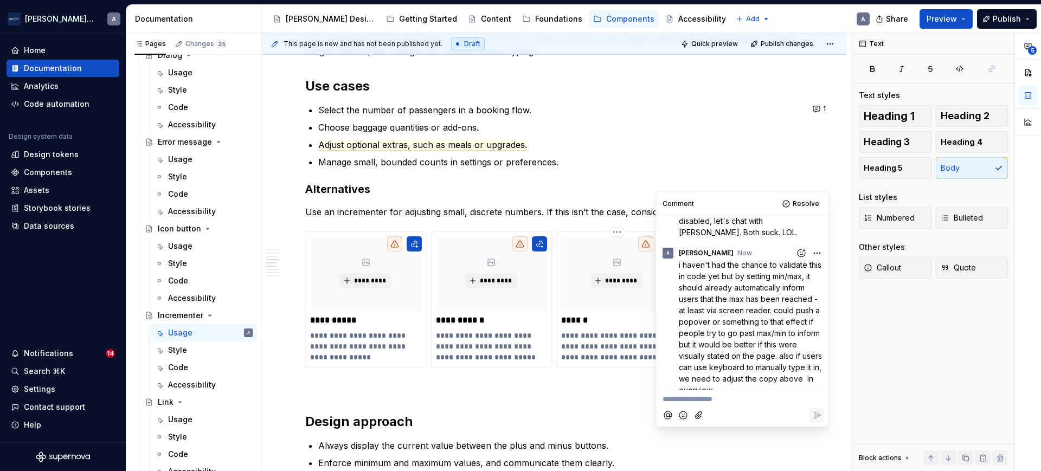
scroll to position [831, 0]
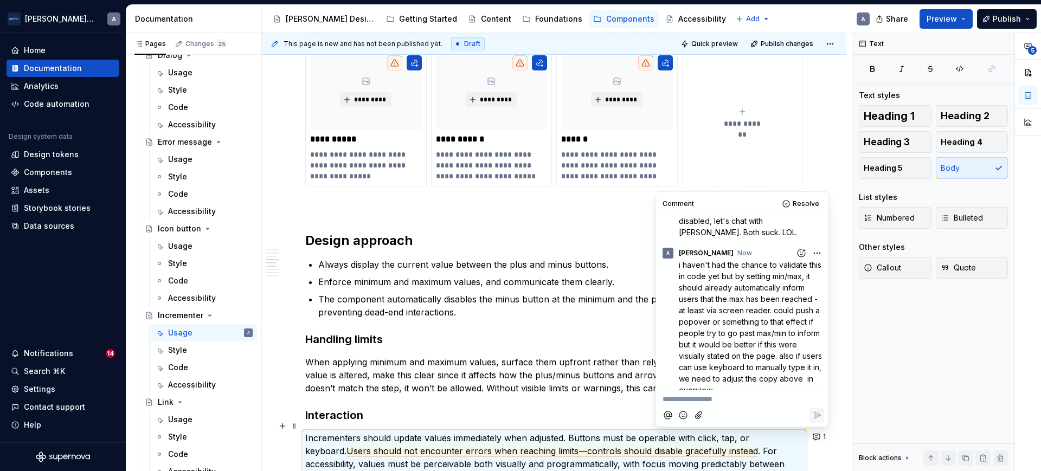
click at [808, 226] on html "[PERSON_NAME] Airlines A Home Documentation Analytics Code automation Design sy…" at bounding box center [520, 235] width 1041 height 471
click at [790, 251] on span "Edit comment" at bounding box center [775, 250] width 51 height 11
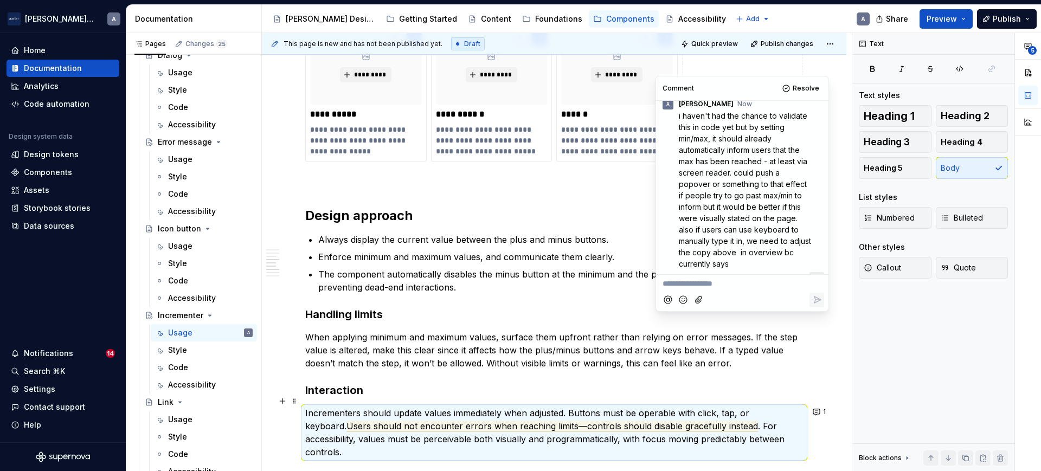
scroll to position [947, 0]
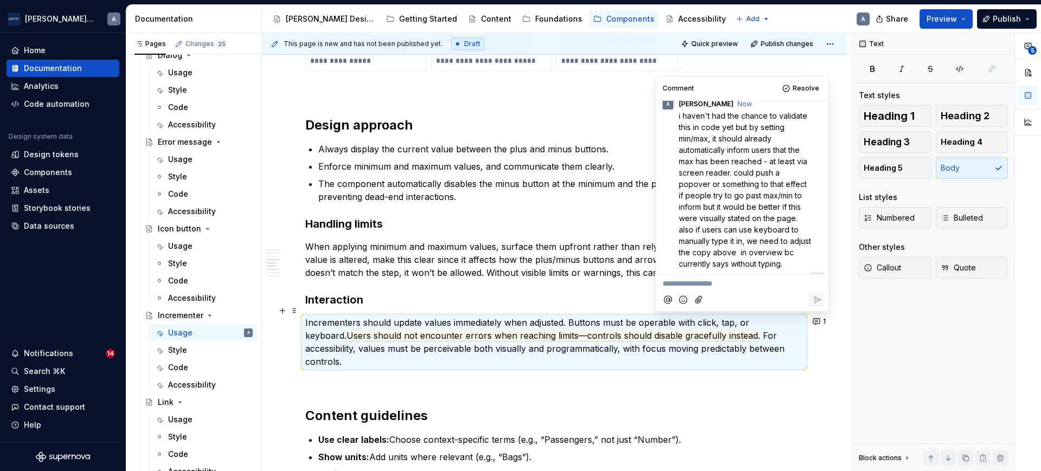
click at [813, 274] on icon "Save" at bounding box center [816, 279] width 11 height 11
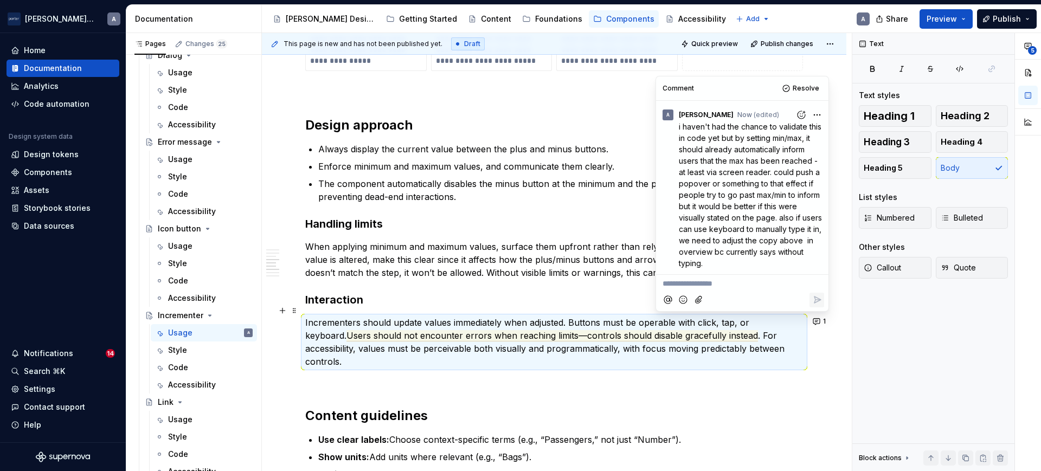
scroll to position [282, 0]
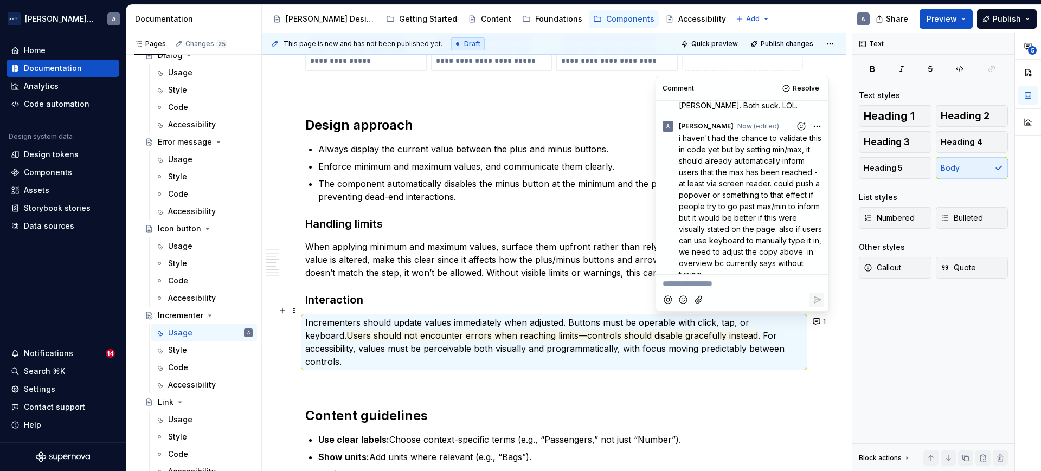
click at [593, 284] on div "**********" at bounding box center [554, 67] width 498 height 1575
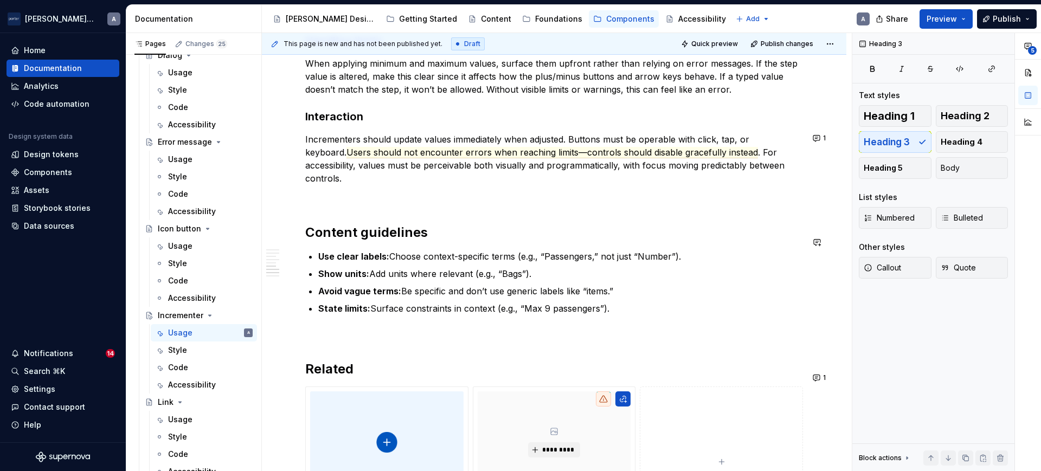
scroll to position [1156, 0]
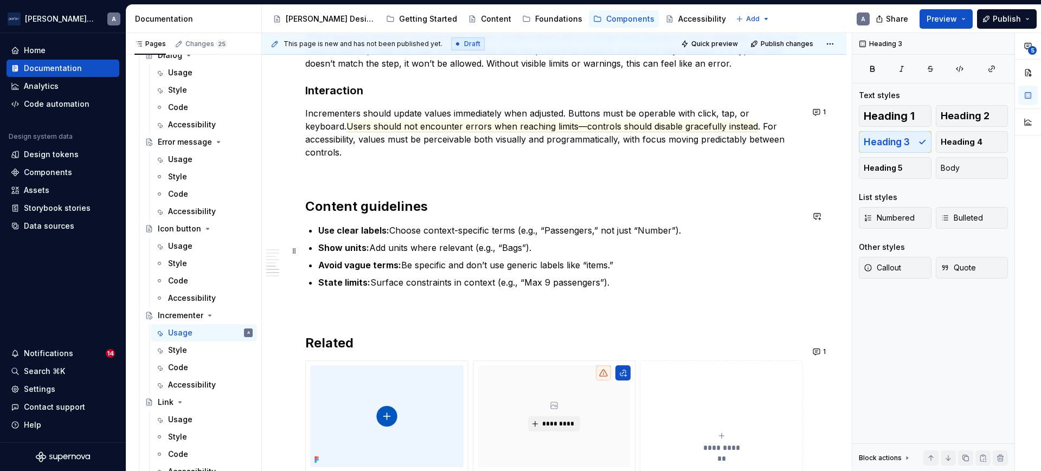
click at [542, 259] on p "Avoid vague terms: Be specific and don’t use generic labels like “items.”" at bounding box center [560, 265] width 485 height 13
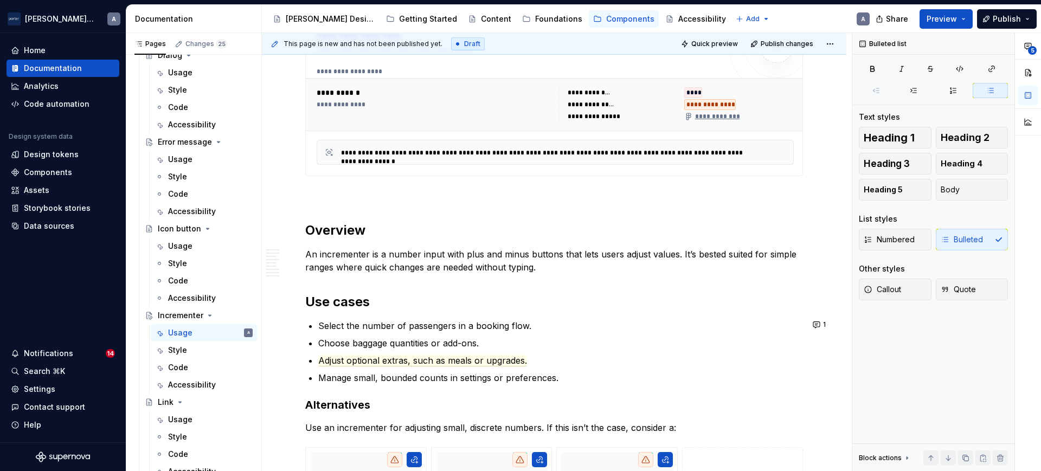
scroll to position [0, 0]
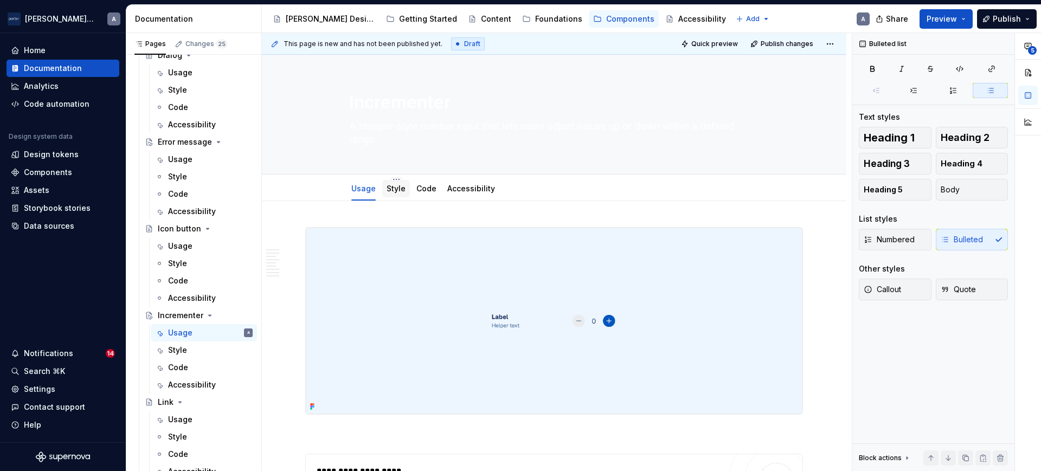
drag, startPoint x: 388, startPoint y: 209, endPoint x: 393, endPoint y: 185, distance: 23.9
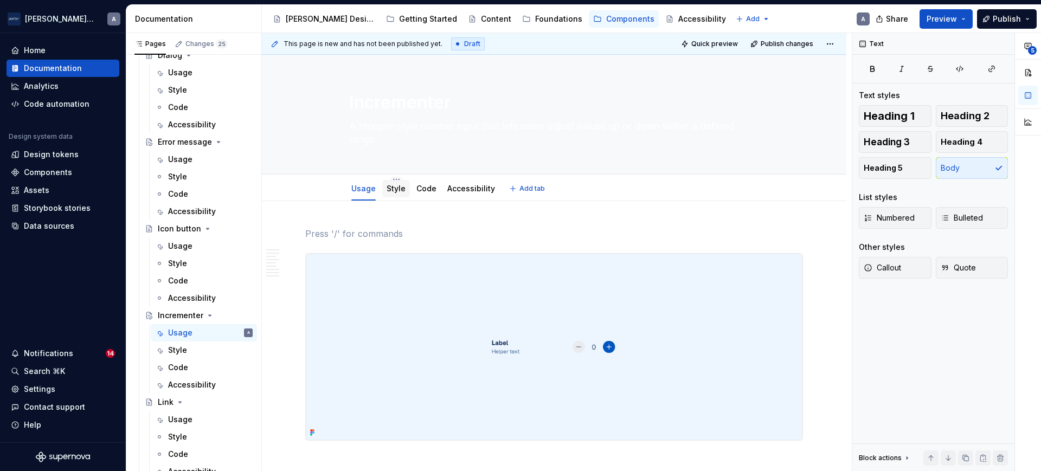
click at [394, 185] on link "Style" at bounding box center [395, 188] width 19 height 9
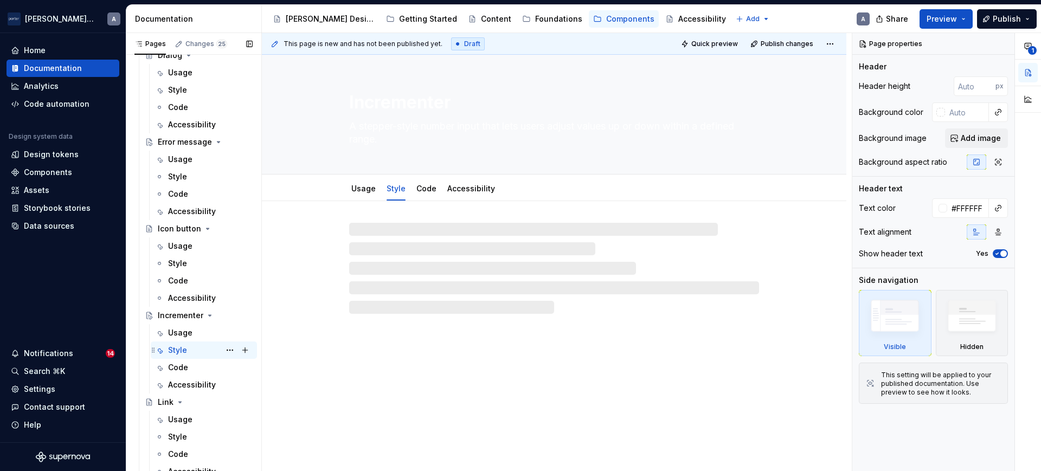
click at [184, 343] on div "Style A" at bounding box center [210, 350] width 85 height 15
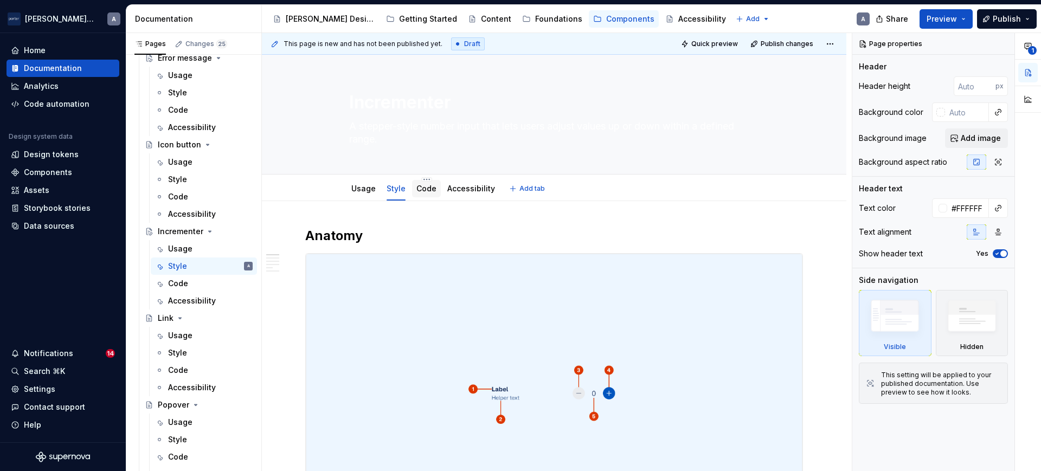
click at [418, 188] on link "Code" at bounding box center [426, 188] width 20 height 9
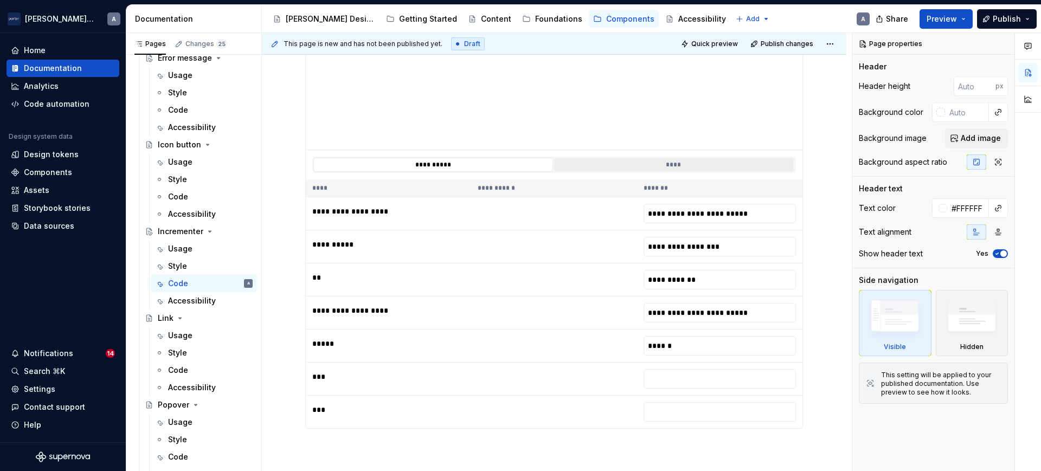
scroll to position [238, 0]
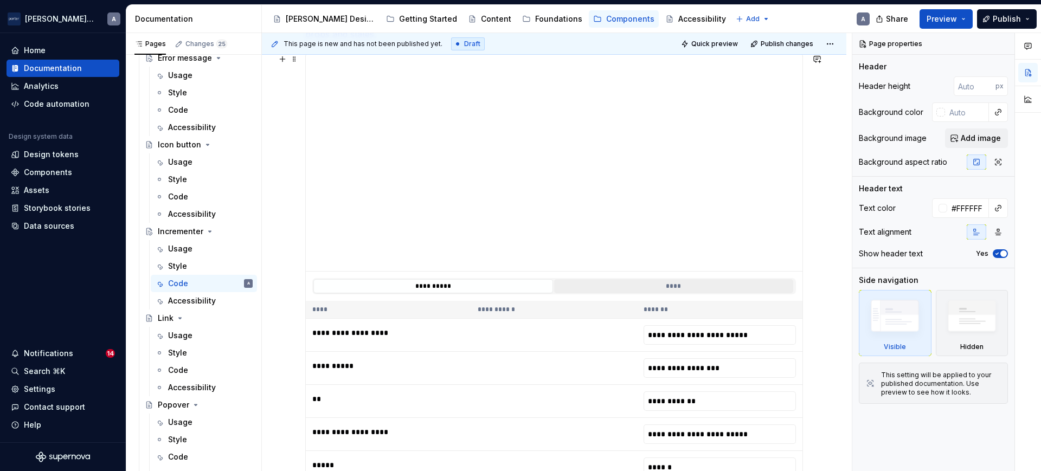
click at [631, 280] on button "****" at bounding box center [674, 286] width 240 height 14
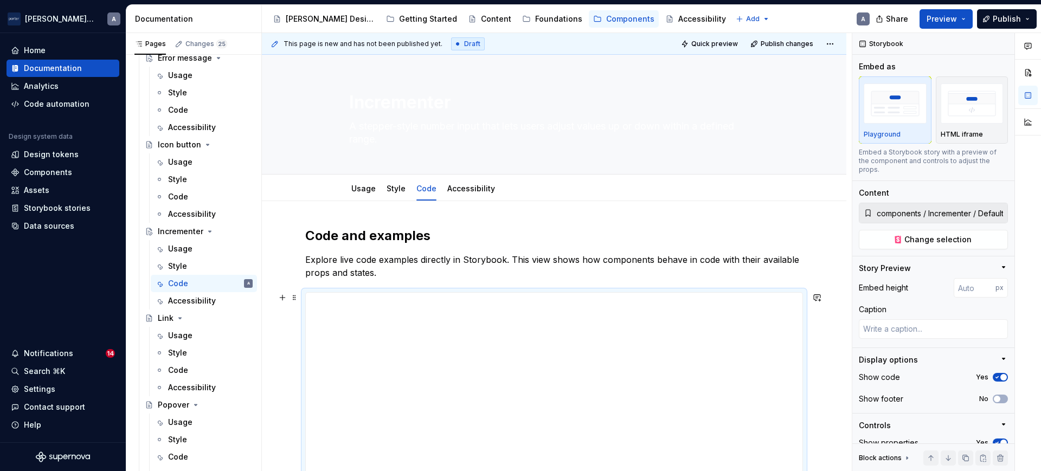
scroll to position [6, 0]
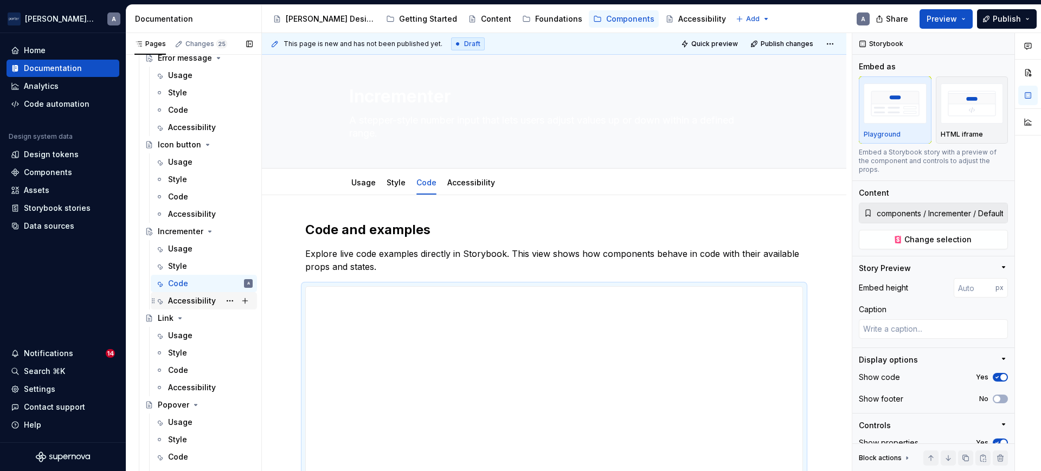
click at [166, 294] on div "Accessibility" at bounding box center [204, 300] width 98 height 15
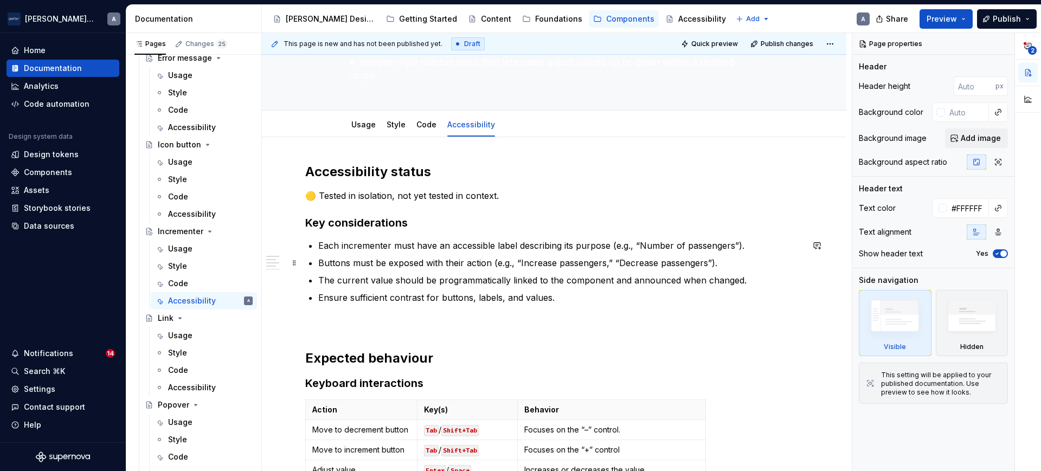
scroll to position [108, 0]
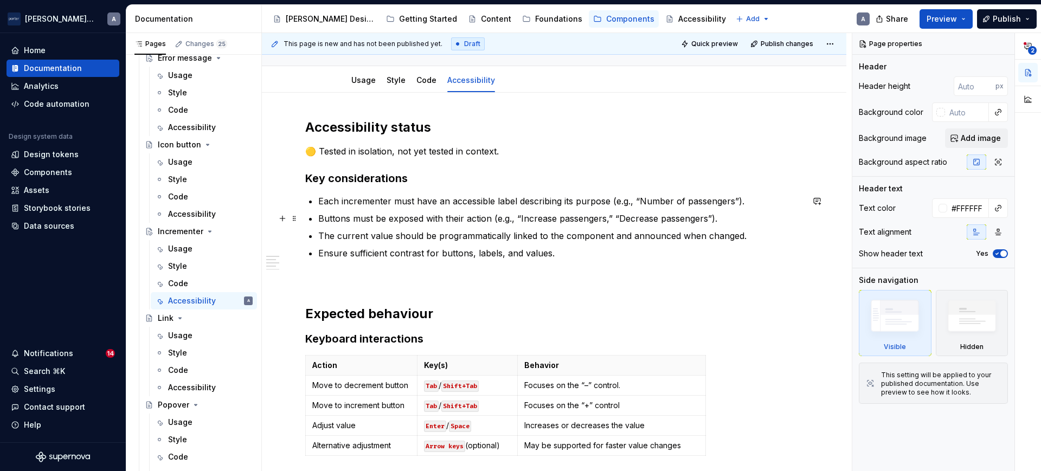
click at [557, 215] on p "Buttons must be exposed with their action (e.g., “Increase passengers,” “Decrea…" at bounding box center [560, 218] width 485 height 13
type textarea "*"
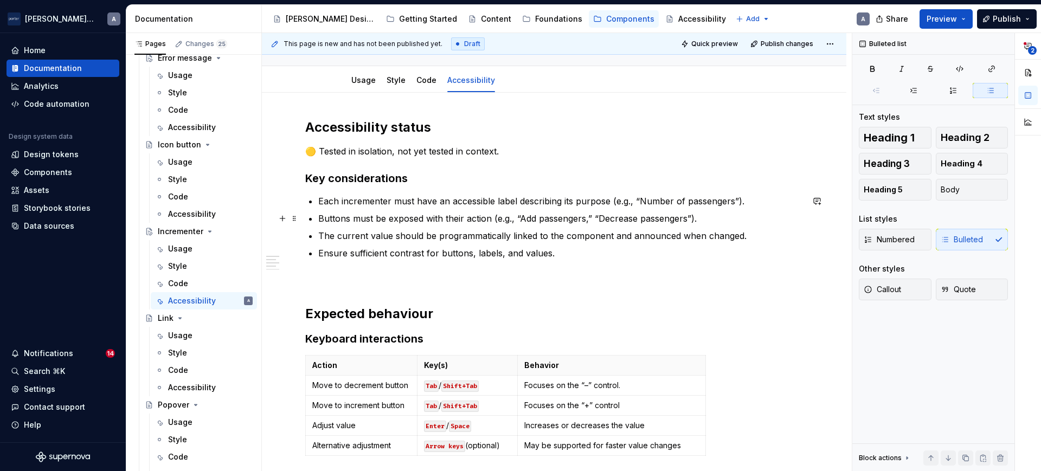
click at [586, 223] on p "Buttons must be exposed with their action (e.g., “Add passengers,” “Decrease pa…" at bounding box center [560, 218] width 485 height 13
drag, startPoint x: 681, startPoint y: 218, endPoint x: 593, endPoint y: 218, distance: 88.3
click at [593, 218] on p "Buttons must be exposed with their action (e.g., “Add passenger,” “Decrease pas…" at bounding box center [560, 218] width 485 height 13
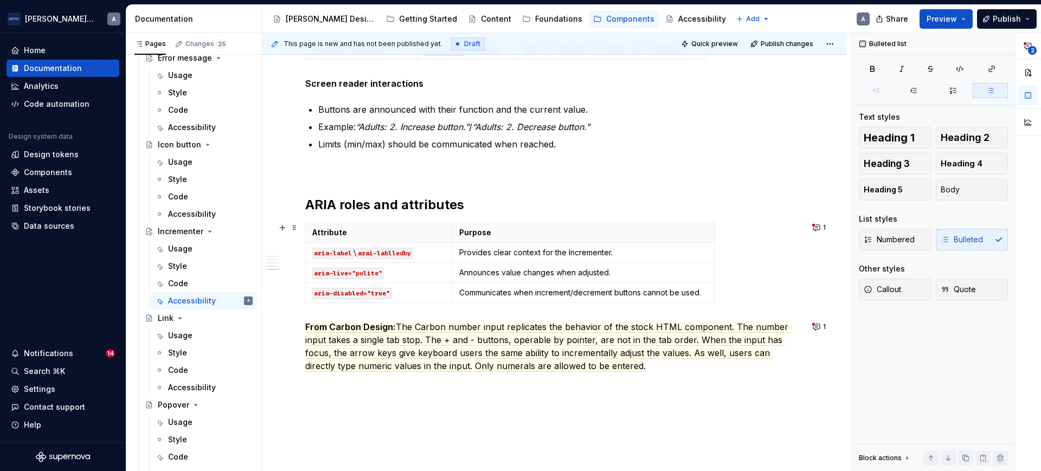
scroll to position [509, 0]
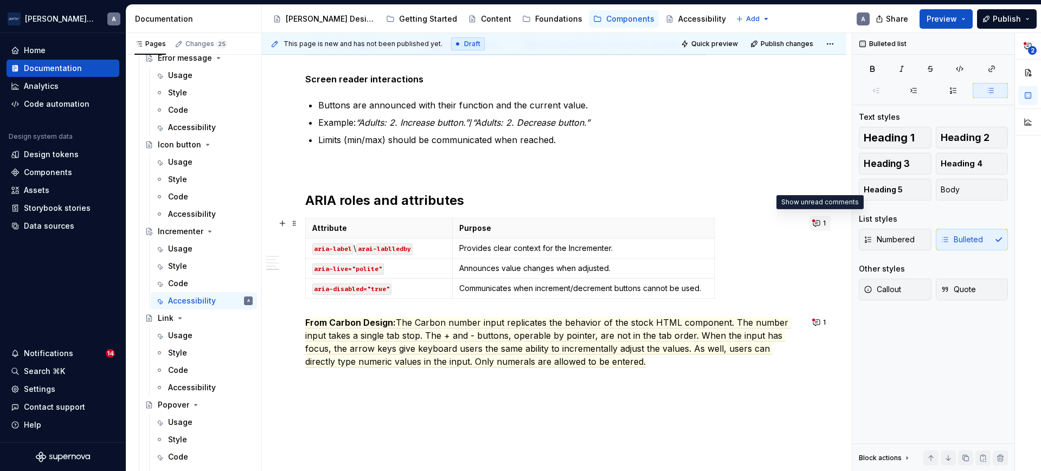
click at [818, 223] on button "1" at bounding box center [819, 223] width 21 height 15
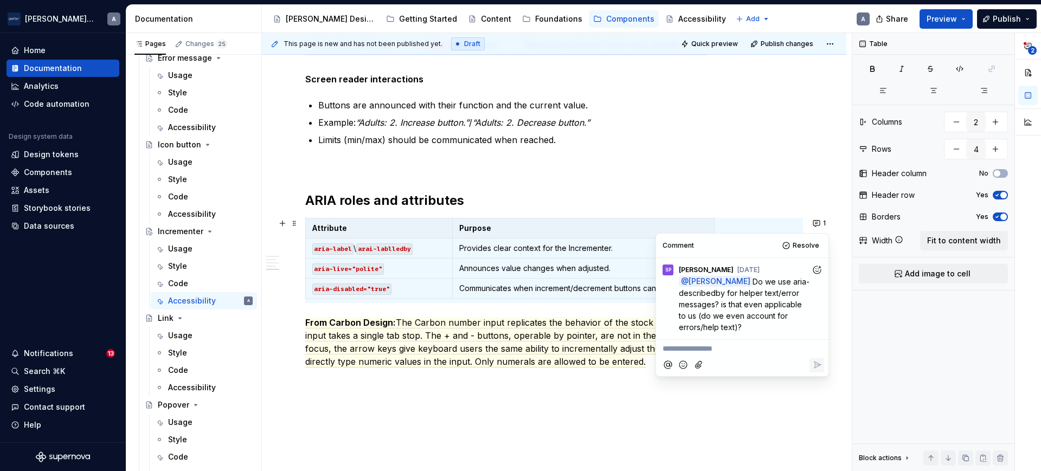
click at [748, 182] on div "Accessibility status 🟡 Tested in isolation, not yet tested in context. Key cons…" at bounding box center [554, 56] width 498 height 676
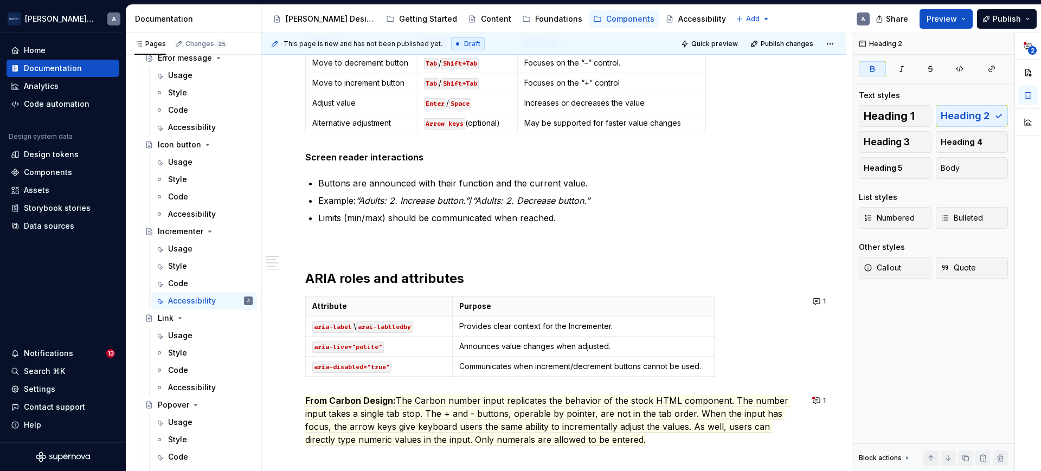
scroll to position [0, 0]
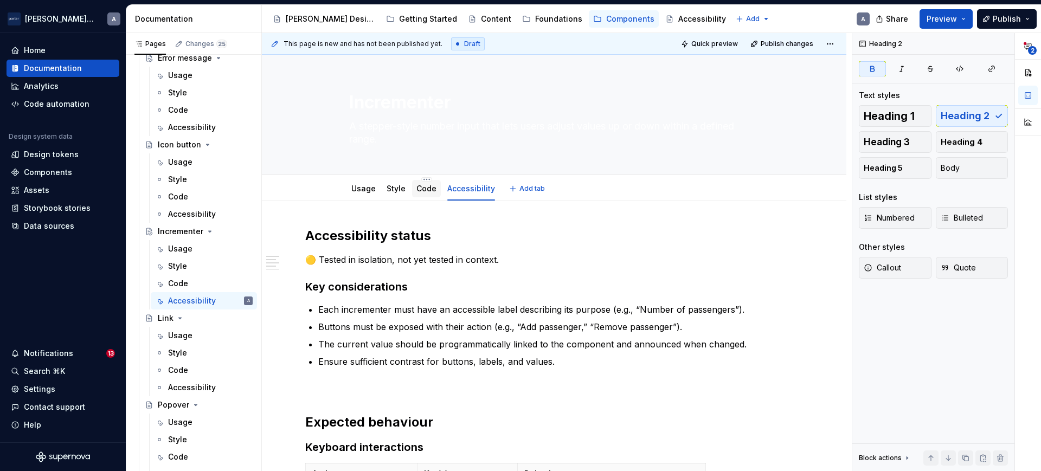
click at [427, 199] on div at bounding box center [426, 198] width 29 height 1
click at [428, 188] on link "Code" at bounding box center [426, 188] width 20 height 9
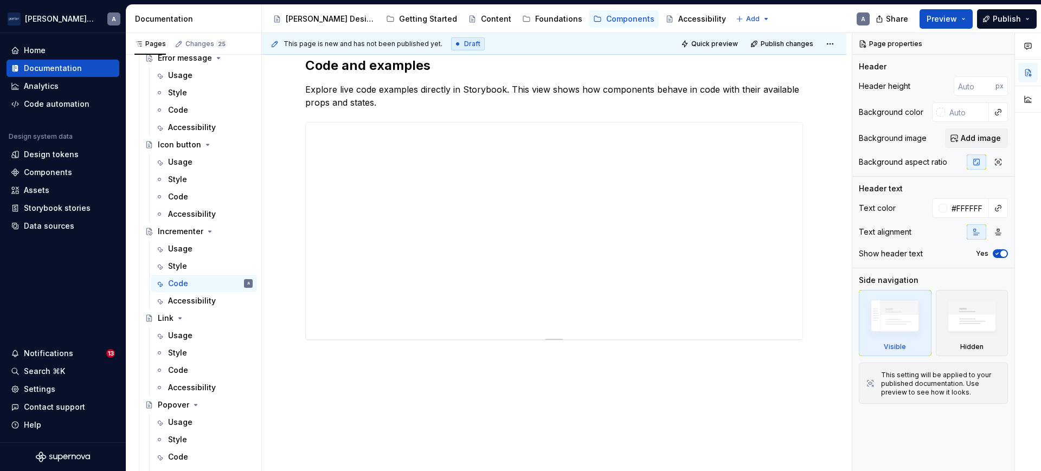
scroll to position [171, 0]
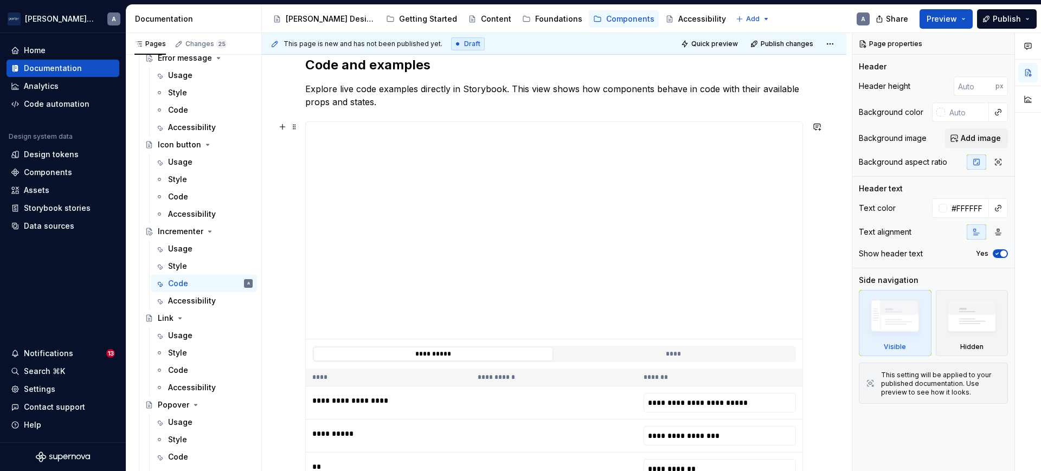
click at [582, 343] on div "**********" at bounding box center [554, 353] width 496 height 29
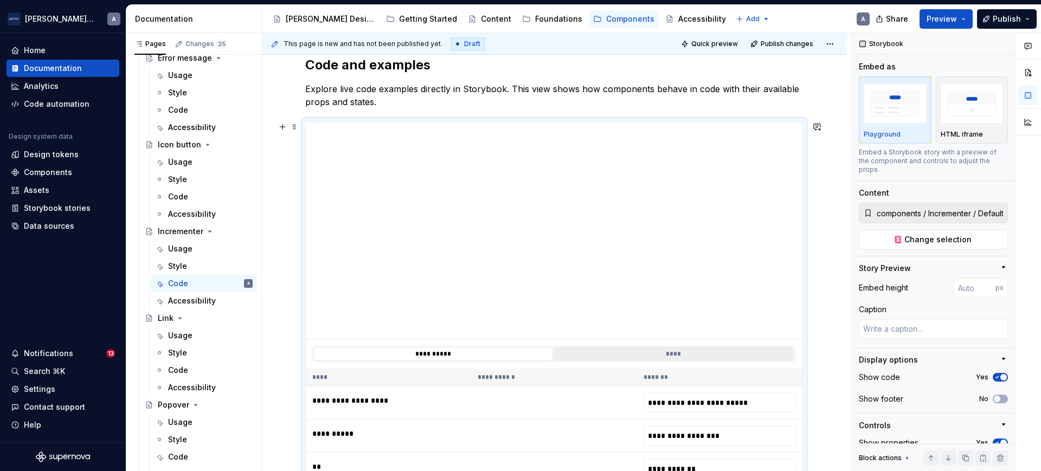
click at [597, 357] on button "****" at bounding box center [674, 354] width 240 height 14
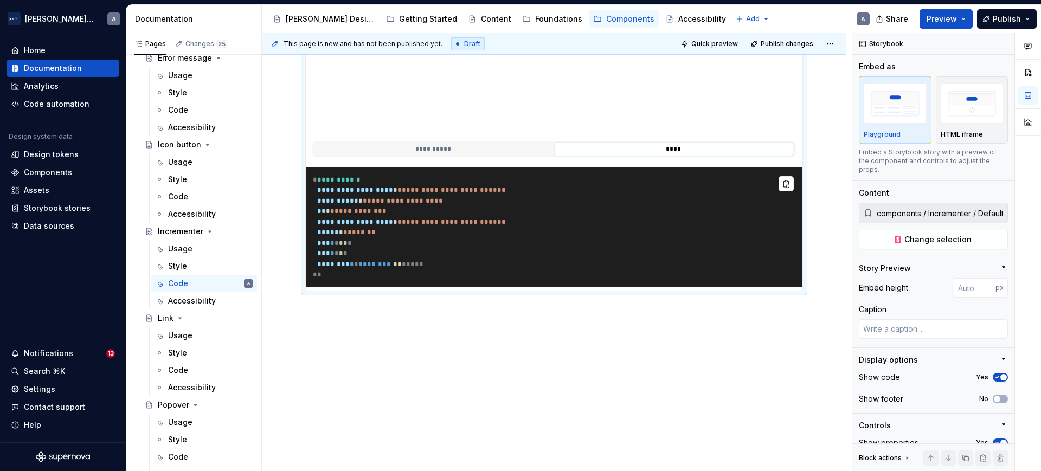
scroll to position [373, 0]
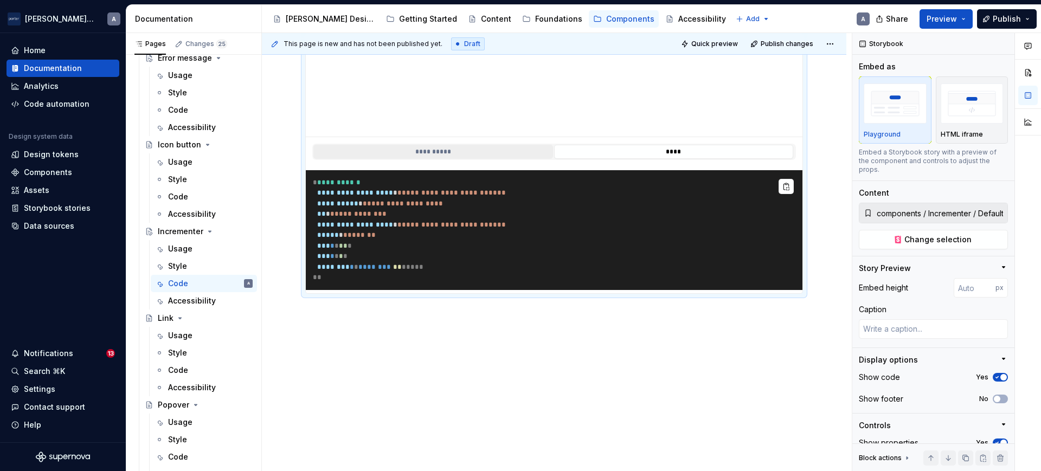
click at [434, 157] on button "**********" at bounding box center [433, 152] width 240 height 14
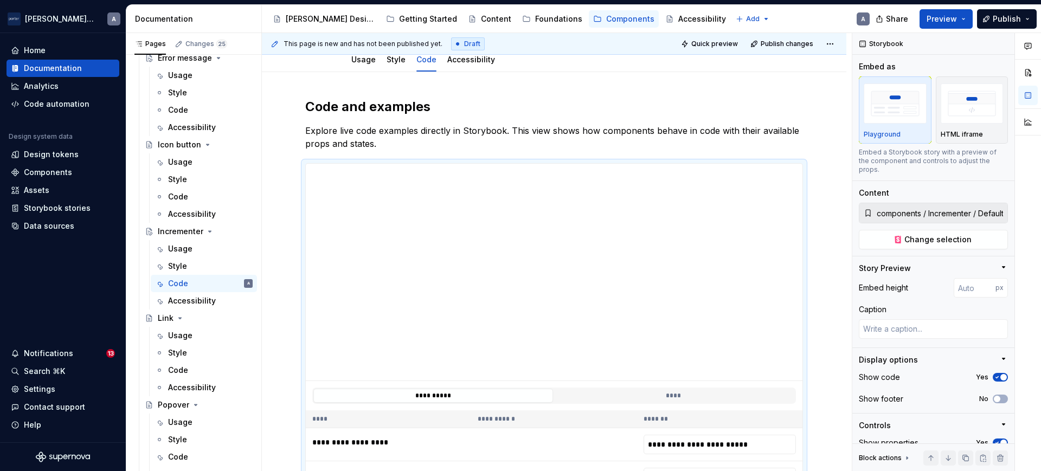
scroll to position [36, 0]
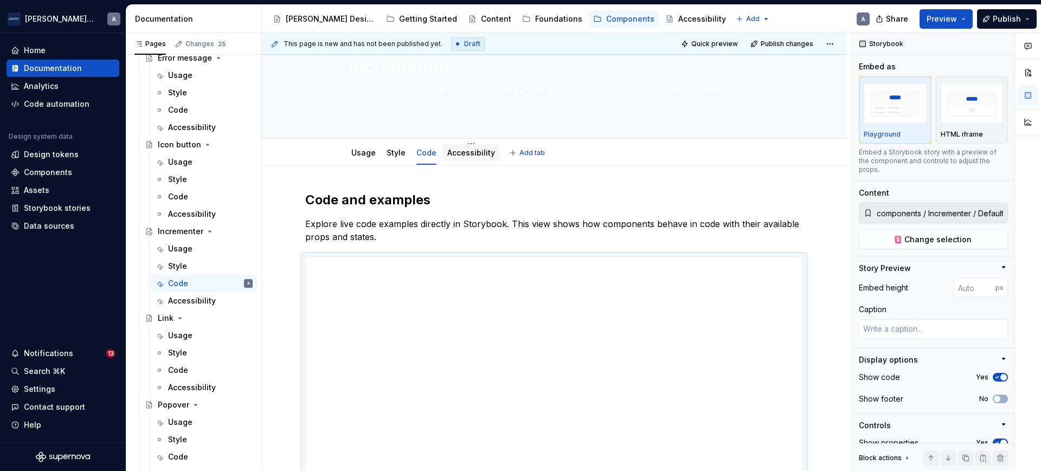
click at [462, 159] on div "Accessibility" at bounding box center [471, 152] width 56 height 17
click at [180, 296] on div "Accessibility" at bounding box center [192, 300] width 48 height 11
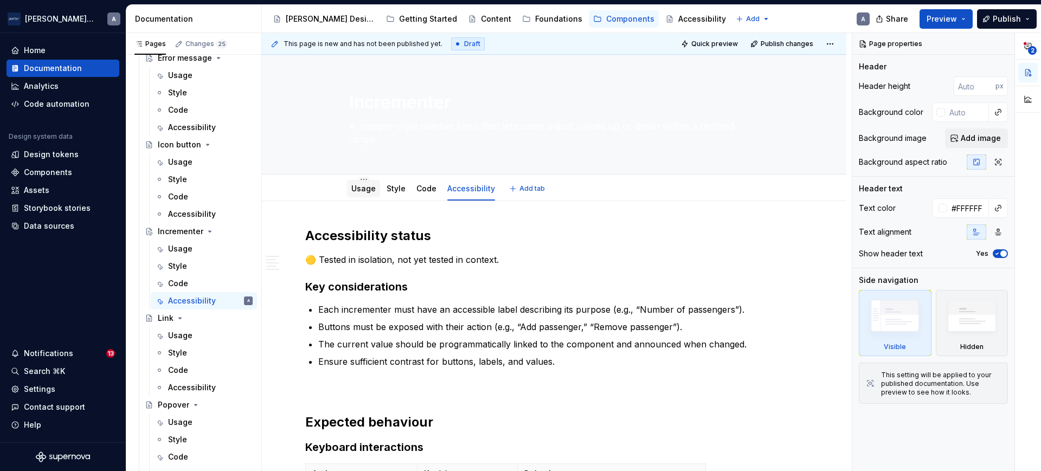
click at [366, 199] on div at bounding box center [363, 198] width 33 height 1
type textarea "*"
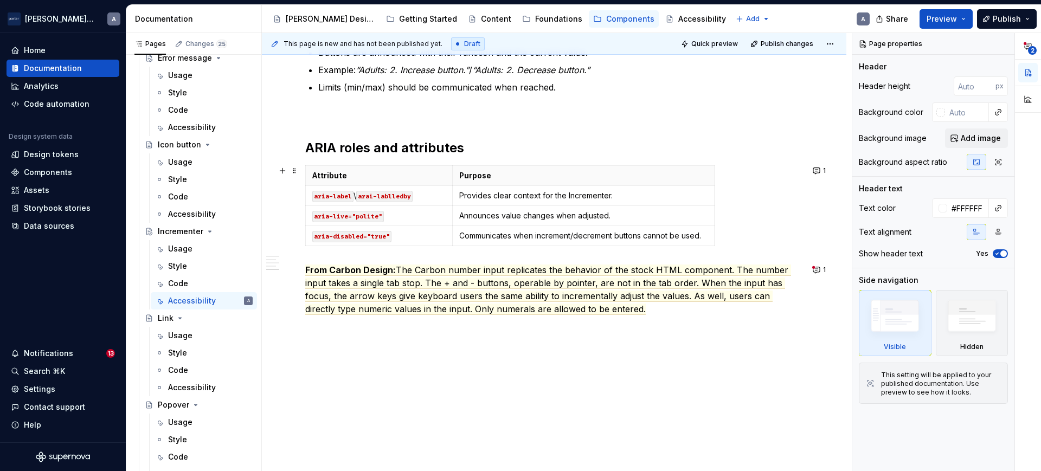
scroll to position [520, 0]
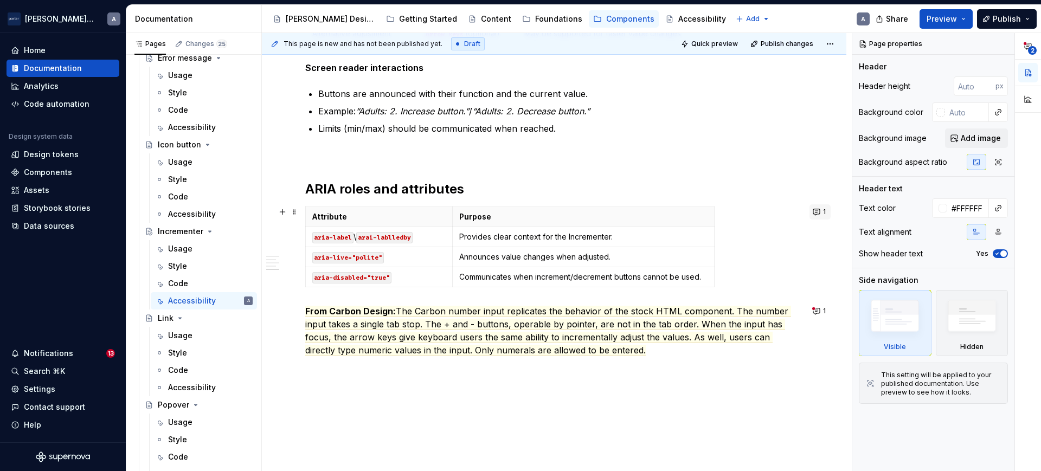
click at [816, 211] on button "1" at bounding box center [819, 211] width 21 height 15
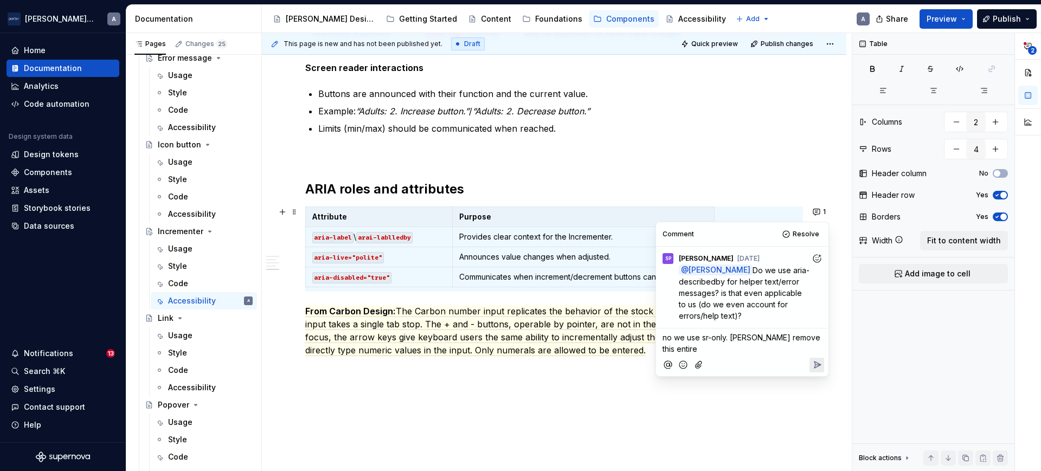
type textarea "*"
click at [735, 337] on span "no we use sr-only. [PERSON_NAME] remove this entire section actually" at bounding box center [742, 343] width 160 height 21
click at [742, 339] on span "no we use sr-only. [PERSON_NAME] remove this entire section actually" at bounding box center [742, 343] width 160 height 21
click at [817, 361] on icon "Reply" at bounding box center [816, 364] width 11 height 11
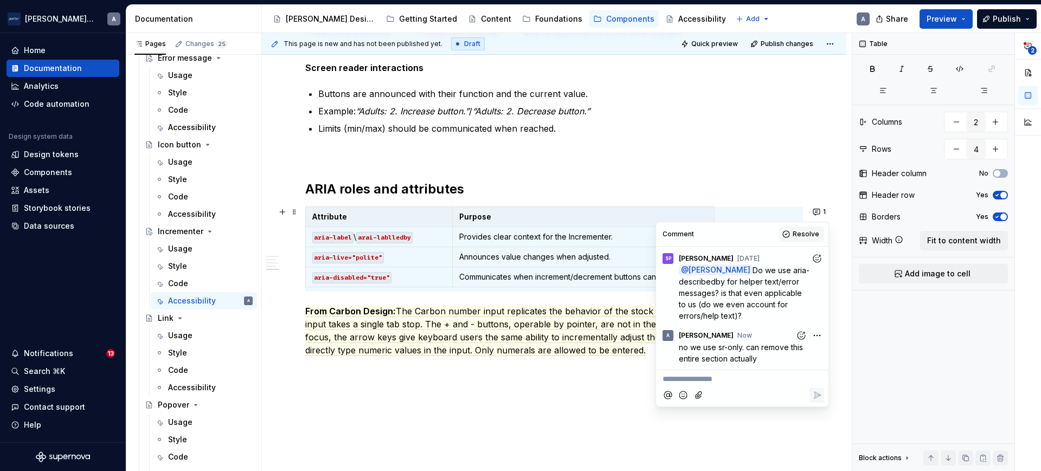
click at [797, 232] on span "Resolve" at bounding box center [805, 234] width 27 height 9
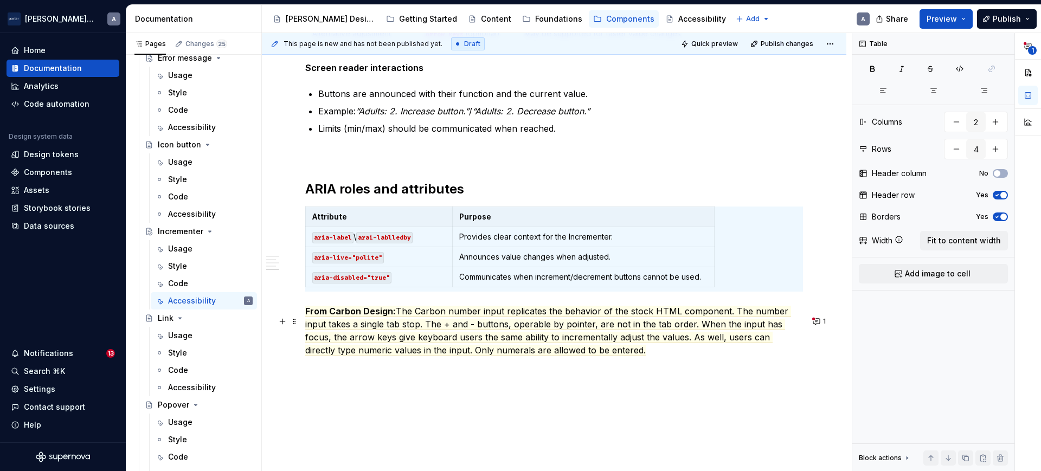
click at [829, 322] on div "1" at bounding box center [820, 321] width 23 height 15
click at [818, 318] on button "1" at bounding box center [819, 321] width 21 height 15
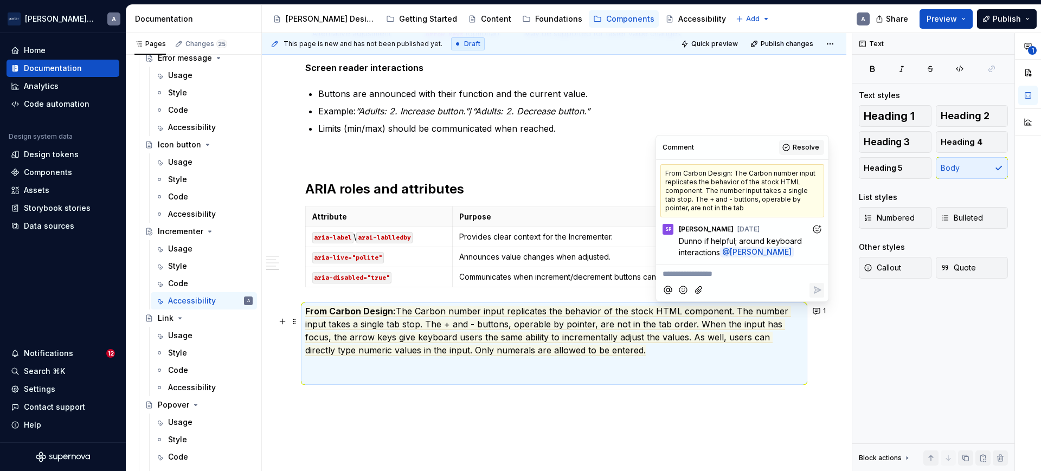
click at [799, 143] on span "Resolve" at bounding box center [805, 147] width 27 height 9
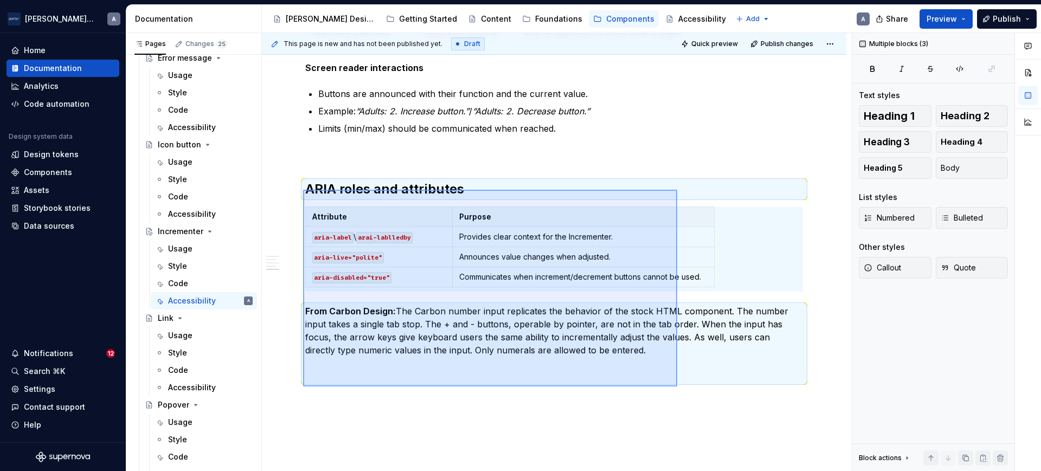
drag, startPoint x: 303, startPoint y: 190, endPoint x: 677, endPoint y: 386, distance: 422.5
click at [677, 386] on div "This page is new and has not been published yet. Draft Quick preview Publish ch…" at bounding box center [557, 252] width 590 height 438
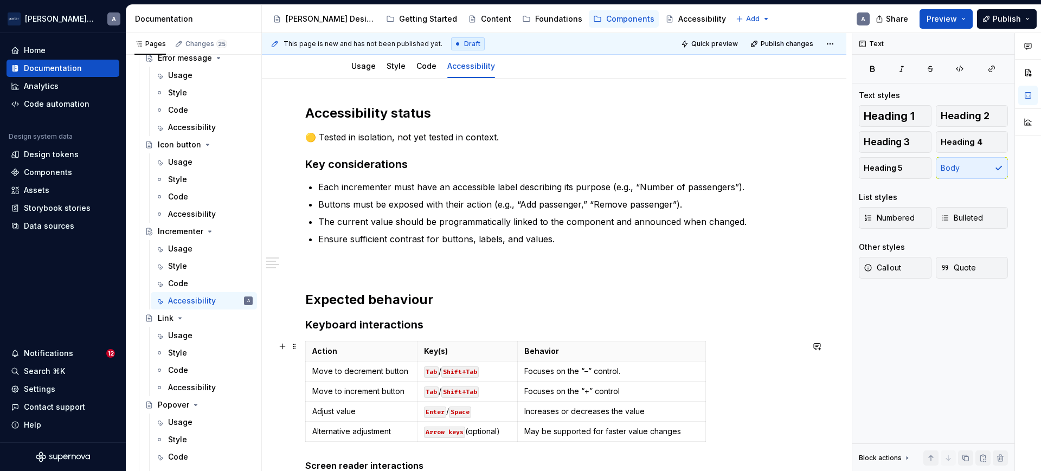
scroll to position [196, 0]
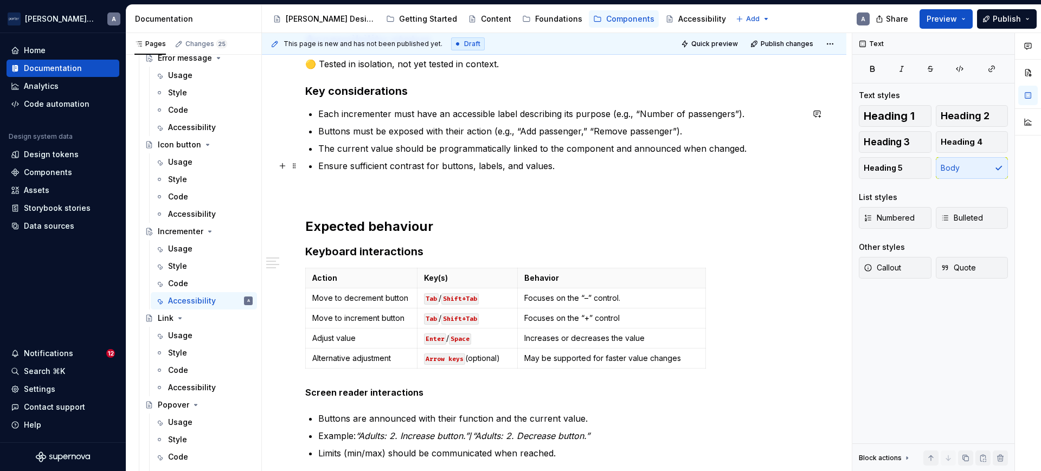
click at [549, 159] on p "Ensure sufficient contrast for buttons, labels, and values." at bounding box center [560, 165] width 485 height 13
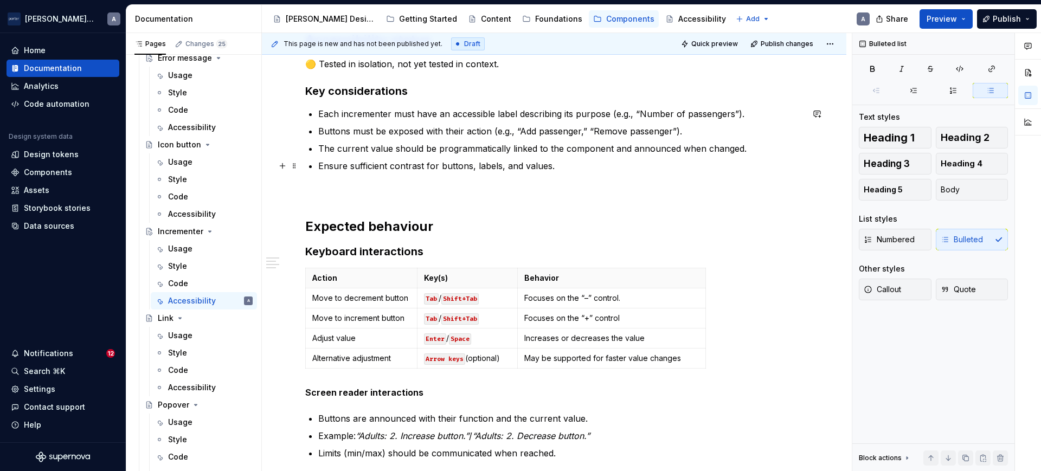
click at [560, 162] on p "Ensure sufficient contrast for buttons, labels, and values." at bounding box center [560, 165] width 485 height 13
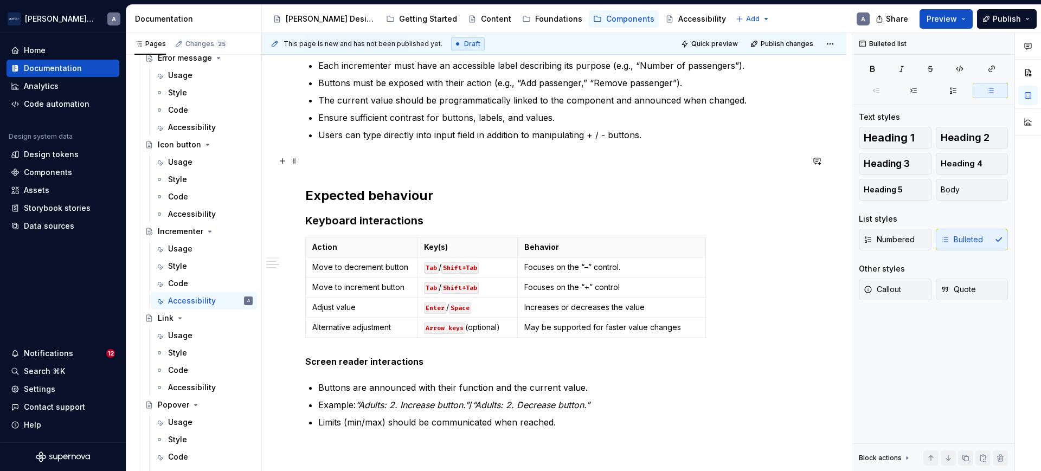
scroll to position [215, 0]
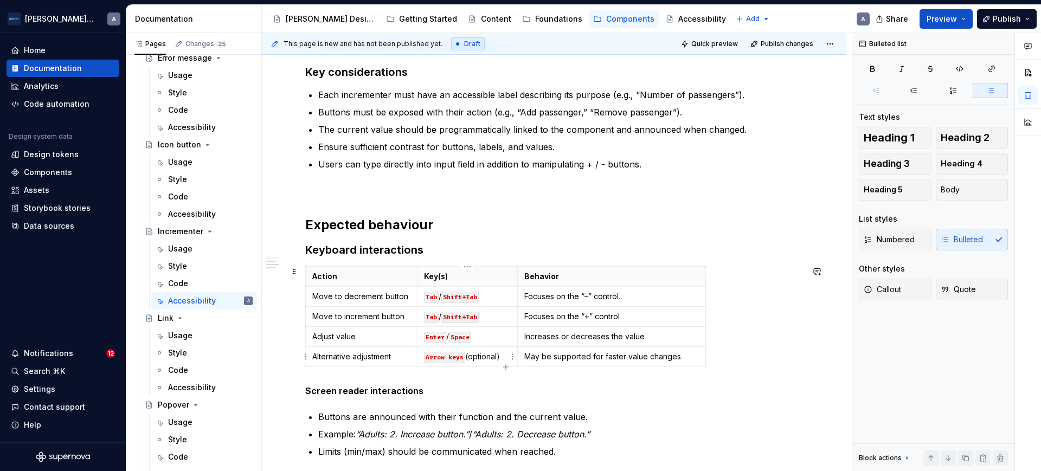
click at [506, 358] on p "Arrow keys (optional)" at bounding box center [467, 356] width 87 height 11
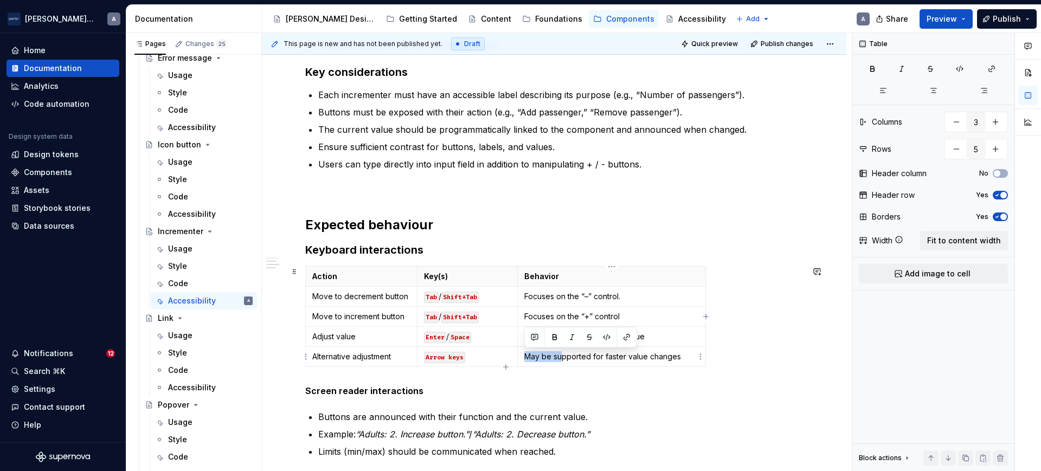
drag, startPoint x: 525, startPoint y: 353, endPoint x: 560, endPoint y: 354, distance: 35.2
click at [560, 354] on p "May be supported for faster value changes" at bounding box center [611, 356] width 175 height 11
click at [585, 353] on p "May be supported for faster value changes" at bounding box center [611, 356] width 175 height 11
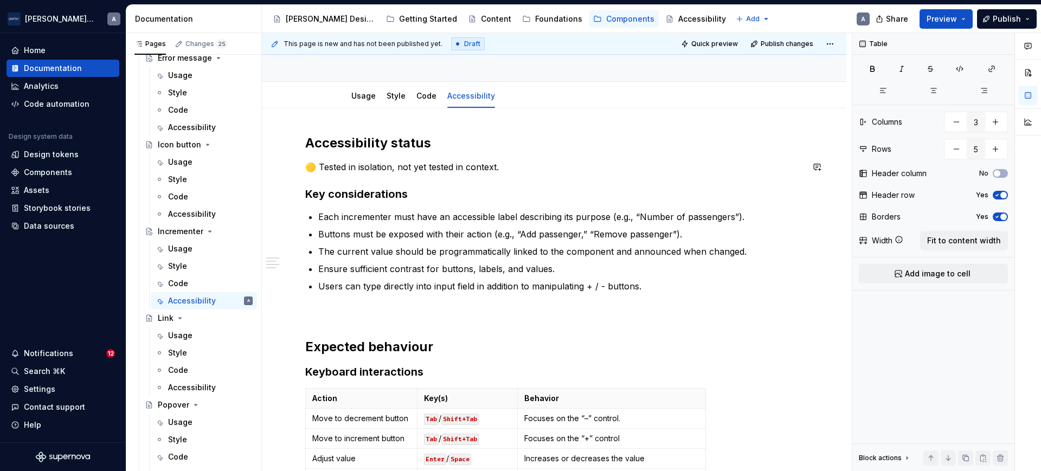
scroll to position [0, 0]
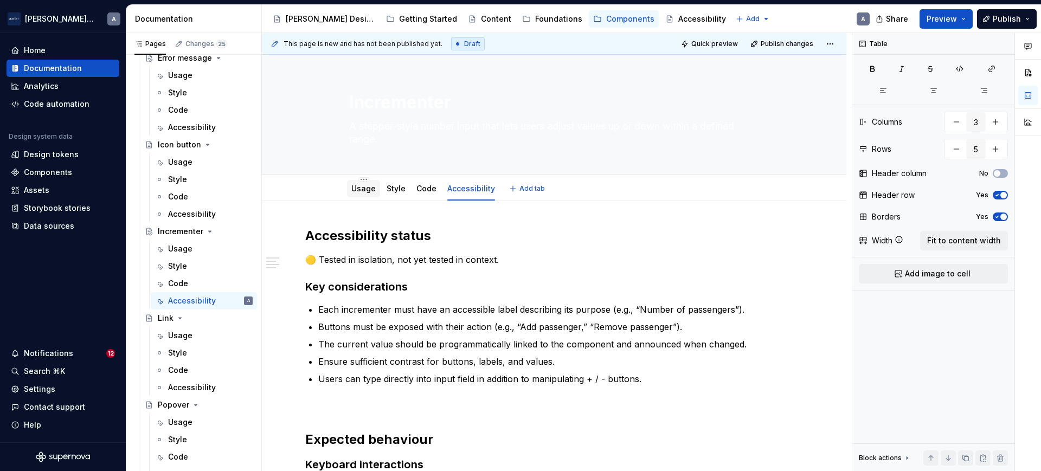
click at [351, 177] on div "Usage" at bounding box center [363, 188] width 33 height 23
click at [359, 184] on link "Usage" at bounding box center [363, 188] width 24 height 9
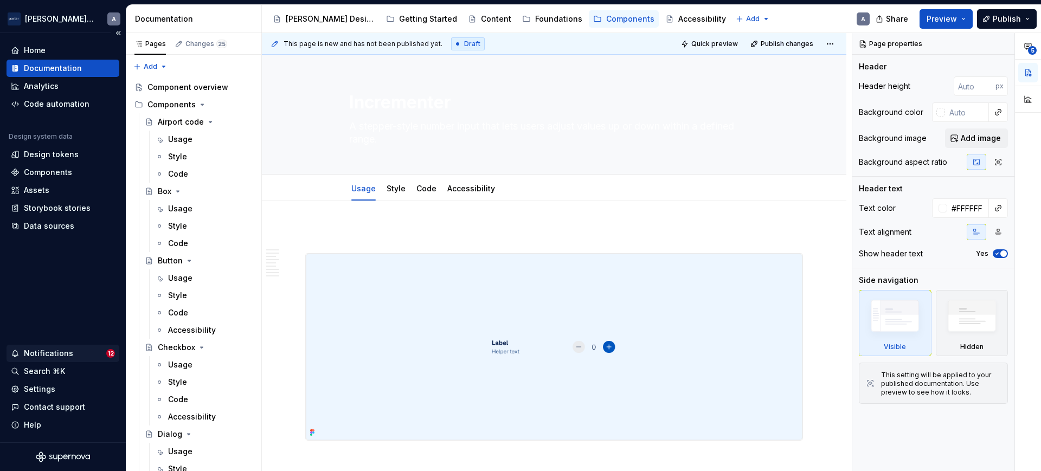
click at [53, 357] on div "Notifications" at bounding box center [48, 353] width 49 height 11
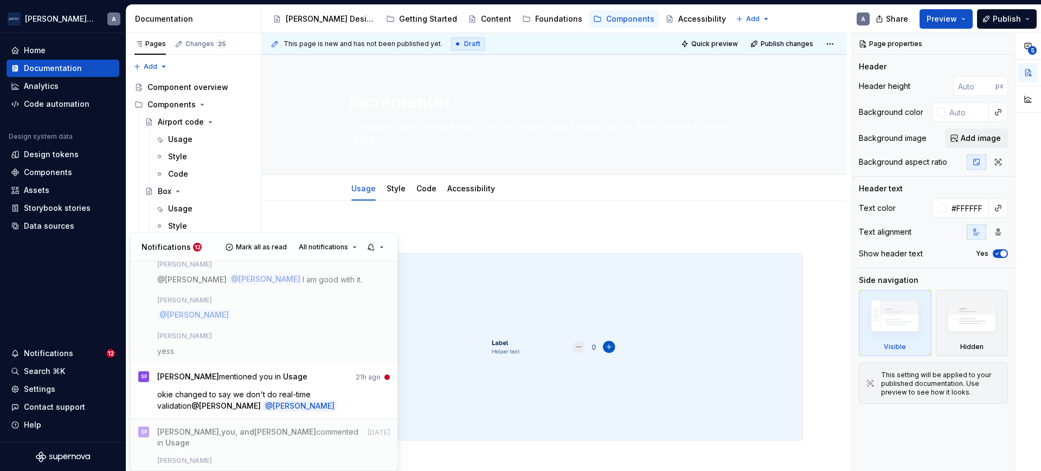
scroll to position [502, 0]
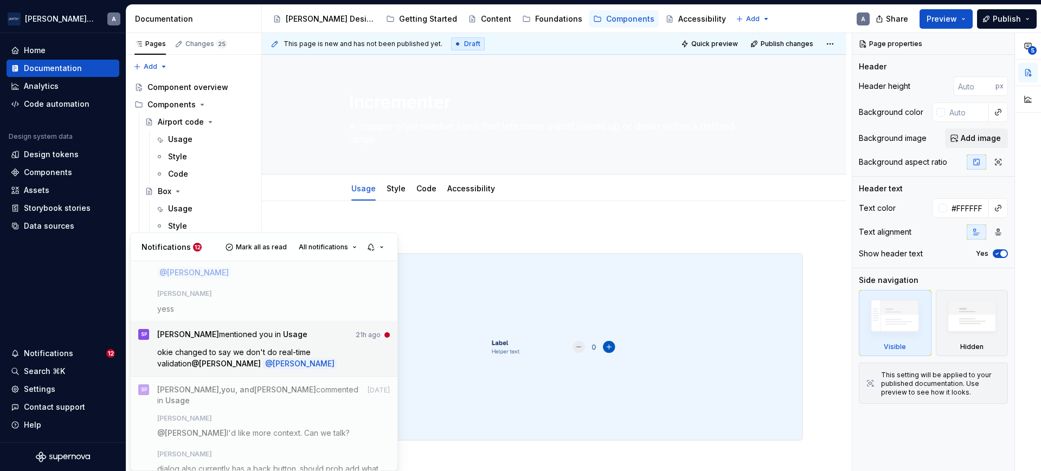
click at [316, 353] on p "okie changed to say we don't do real-time validation @ [PERSON_NAME] @ [PERSON_…" at bounding box center [273, 357] width 233 height 23
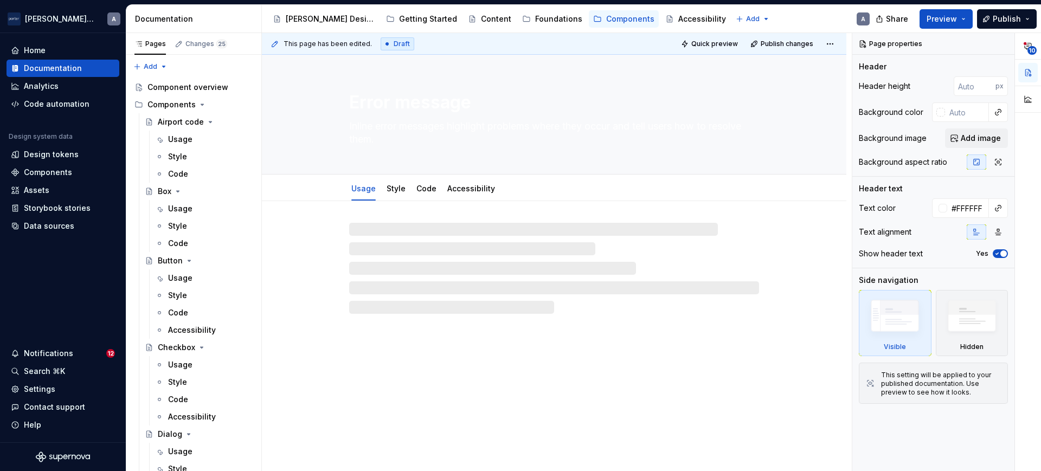
type textarea "*"
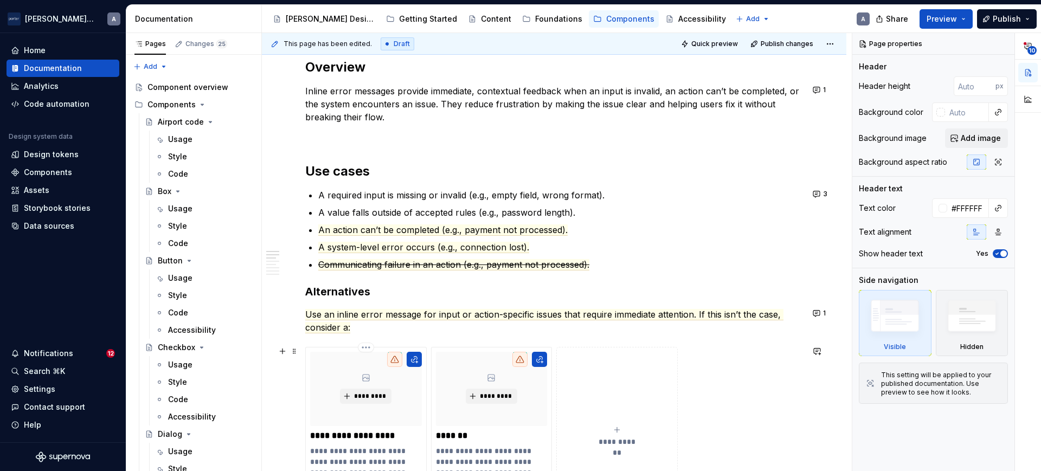
scroll to position [622, 0]
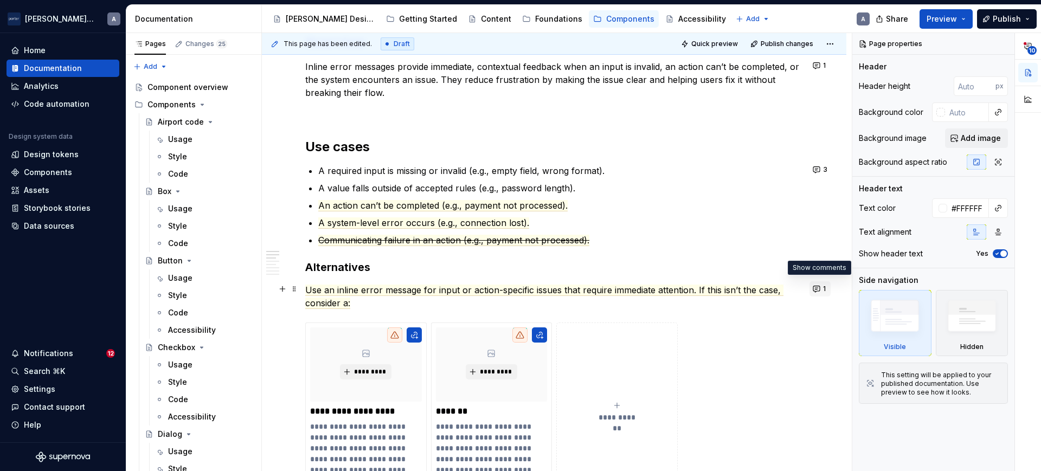
click at [823, 286] on span "1" at bounding box center [824, 289] width 3 height 9
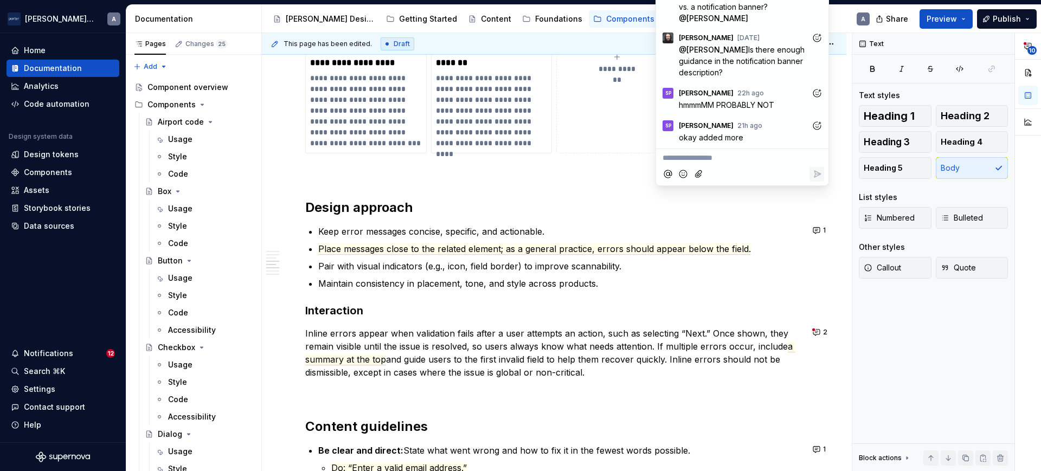
scroll to position [991, 0]
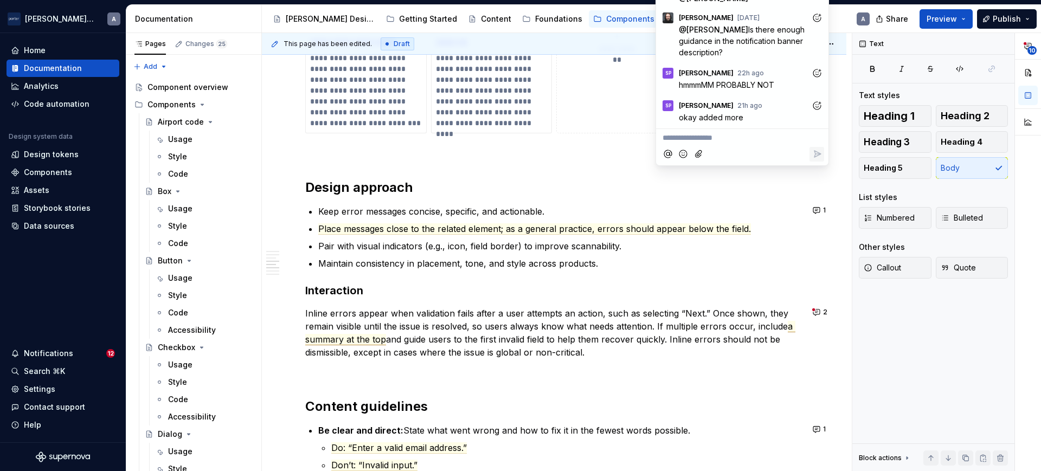
click at [791, 324] on span "a summary at the top" at bounding box center [550, 333] width 490 height 24
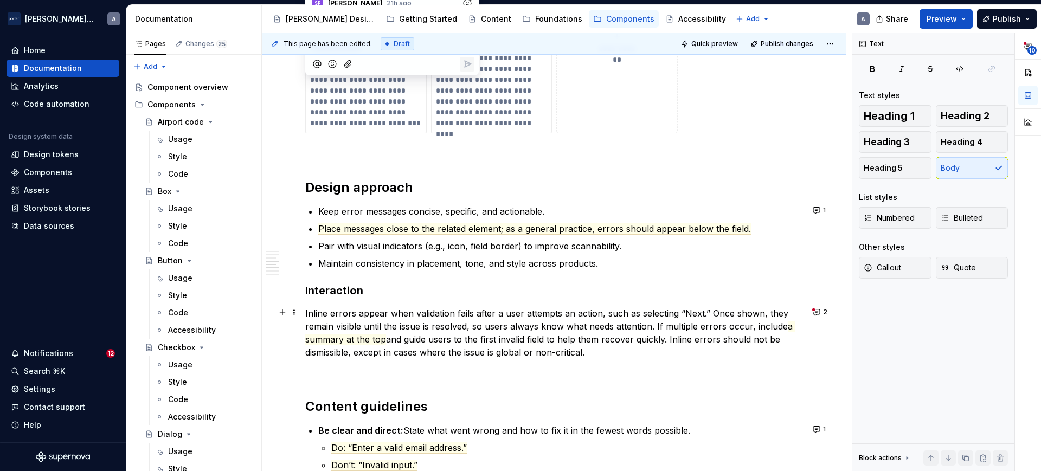
click at [790, 324] on span "a summary at the top" at bounding box center [550, 333] width 490 height 24
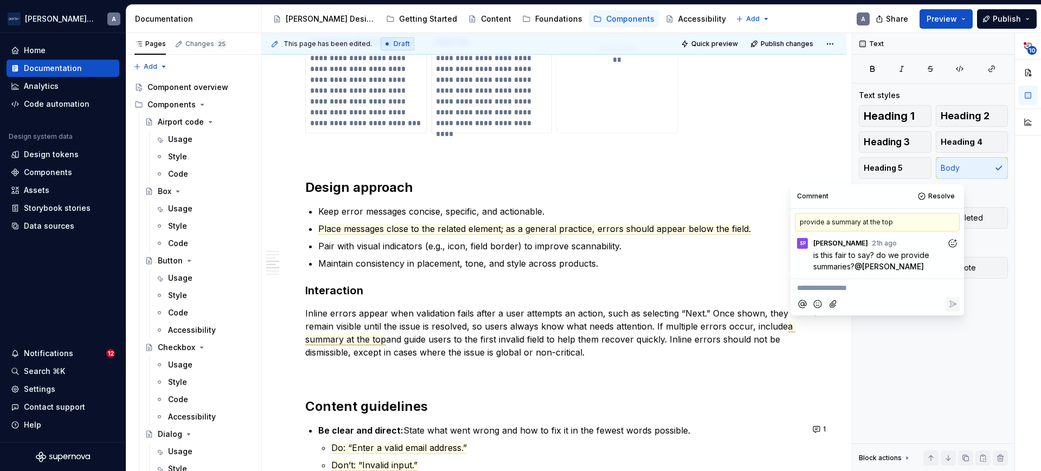
click at [905, 298] on div at bounding box center [877, 304] width 165 height 22
click at [902, 292] on p "**********" at bounding box center [877, 287] width 160 height 11
click at [925, 297] on div at bounding box center [952, 304] width 15 height 15
click at [867, 283] on span "we do not - this is a design choice" at bounding box center [858, 287] width 123 height 9
click at [925, 301] on div "Comment Resolve provide a summary at the top SP Sadaf Pourzahed 21h ago is this…" at bounding box center [876, 249] width 173 height 131
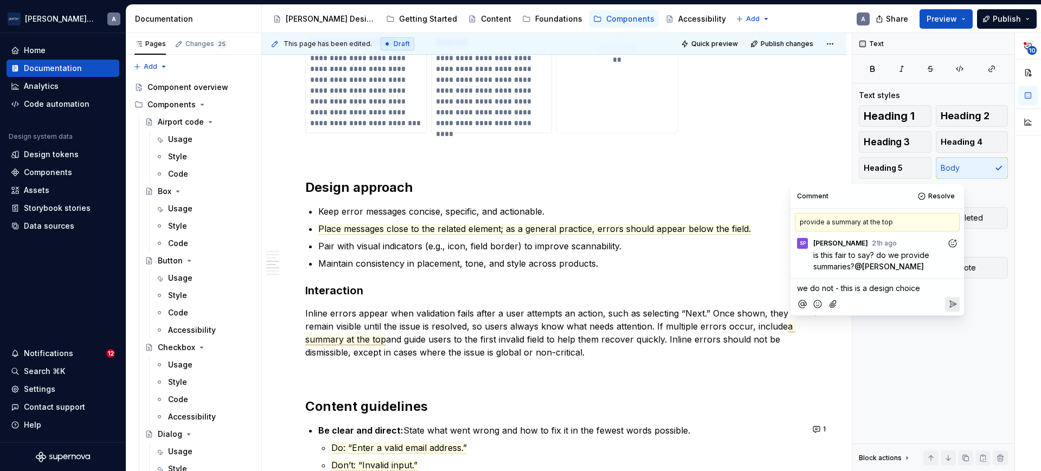
click at [925, 301] on icon "Reply" at bounding box center [952, 304] width 11 height 11
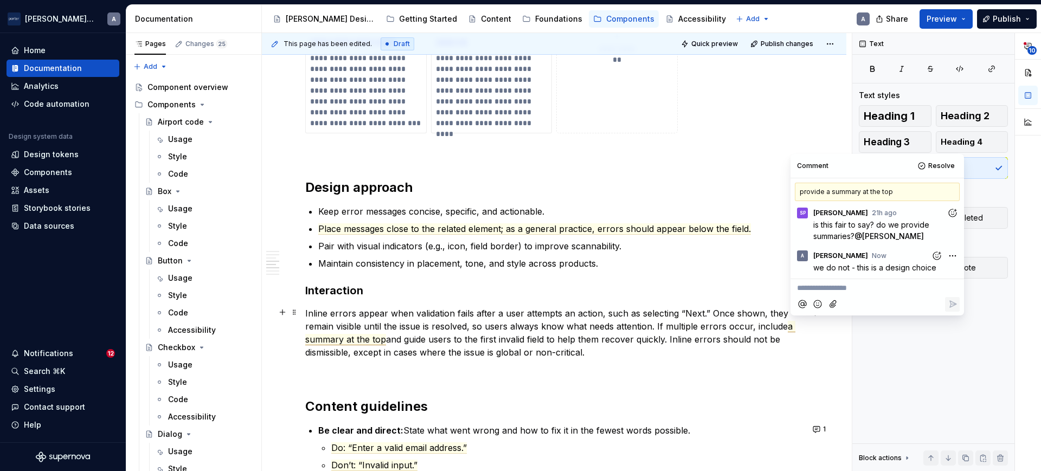
click at [748, 325] on p "Inline errors appear when validation fails after a user attempts an action, suc…" at bounding box center [554, 333] width 498 height 52
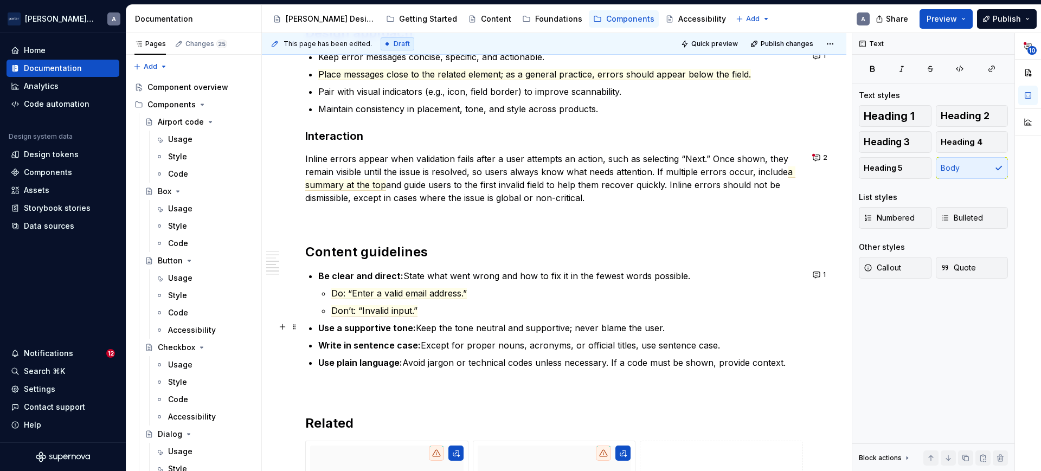
scroll to position [1146, 0]
click at [823, 273] on span "1" at bounding box center [824, 273] width 3 height 9
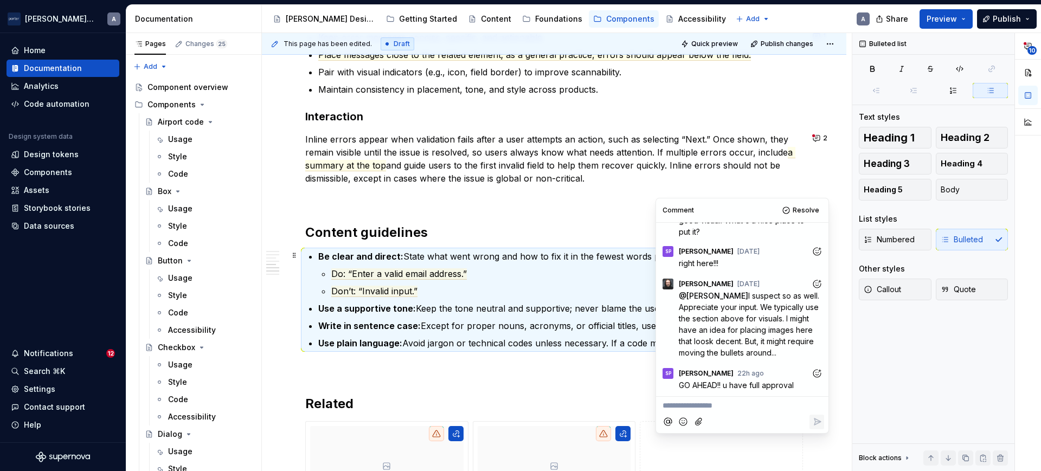
scroll to position [1232, 0]
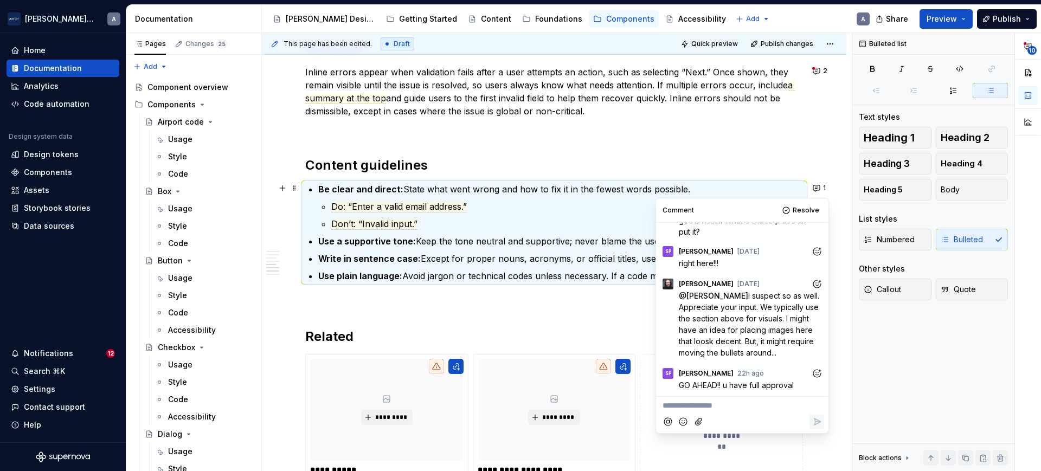
click at [506, 204] on p "Do: “Enter a valid email address.”" at bounding box center [567, 206] width 472 height 13
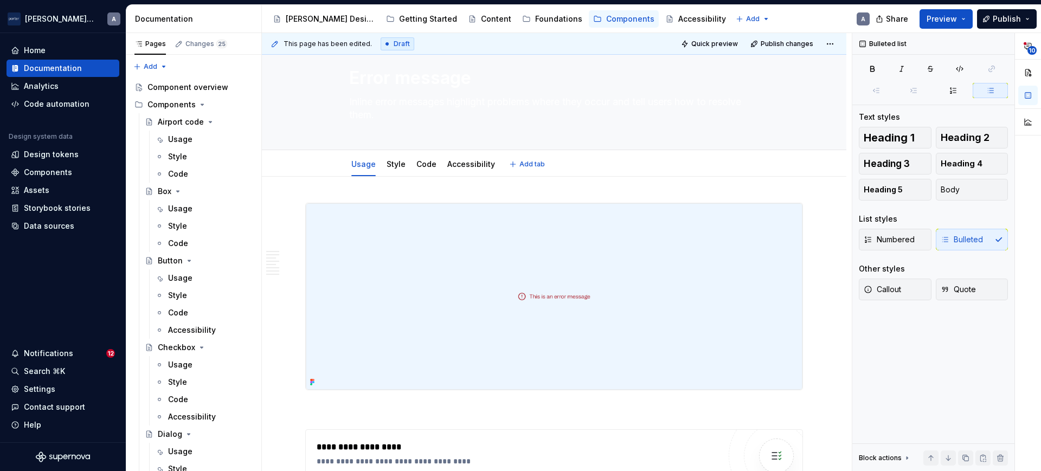
scroll to position [0, 0]
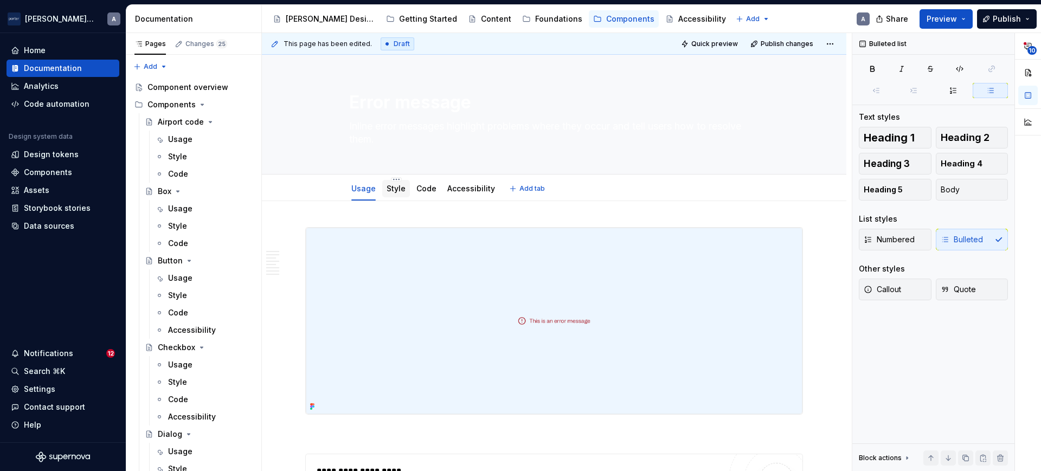
click at [396, 184] on link "Style" at bounding box center [395, 188] width 19 height 9
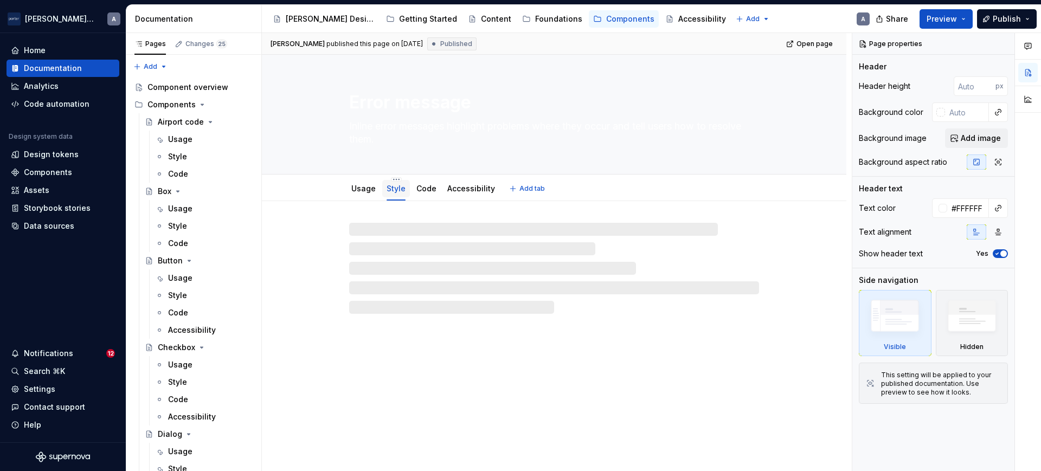
click at [401, 190] on link "Style" at bounding box center [395, 188] width 19 height 9
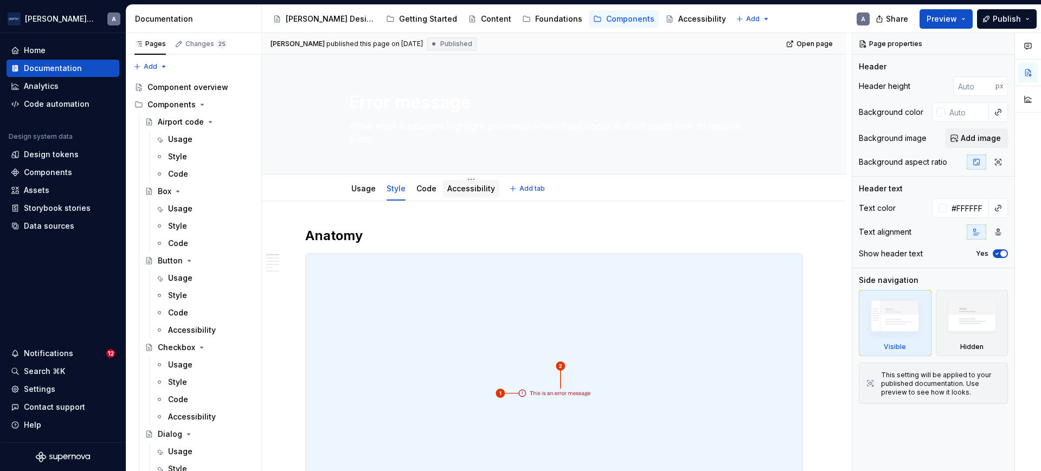
click at [467, 190] on link "Accessibility" at bounding box center [471, 188] width 48 height 9
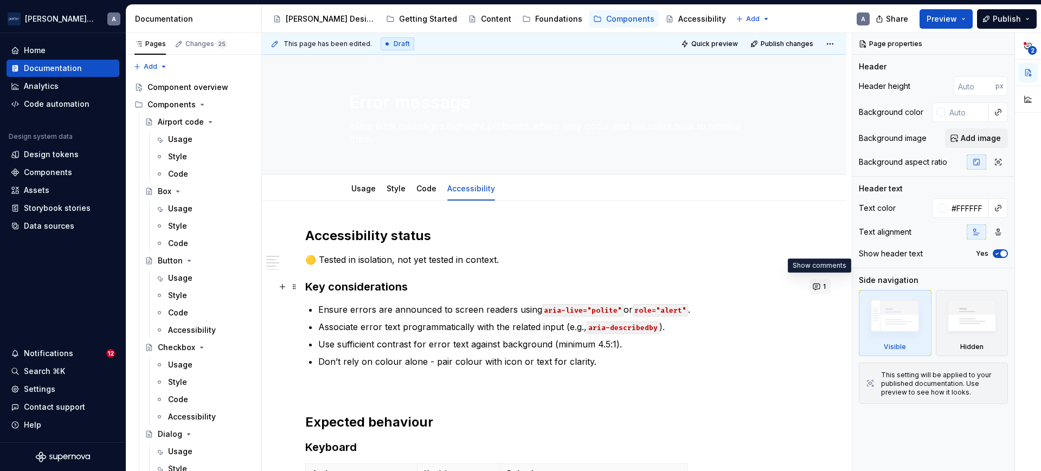
click at [823, 284] on span "1" at bounding box center [824, 286] width 3 height 9
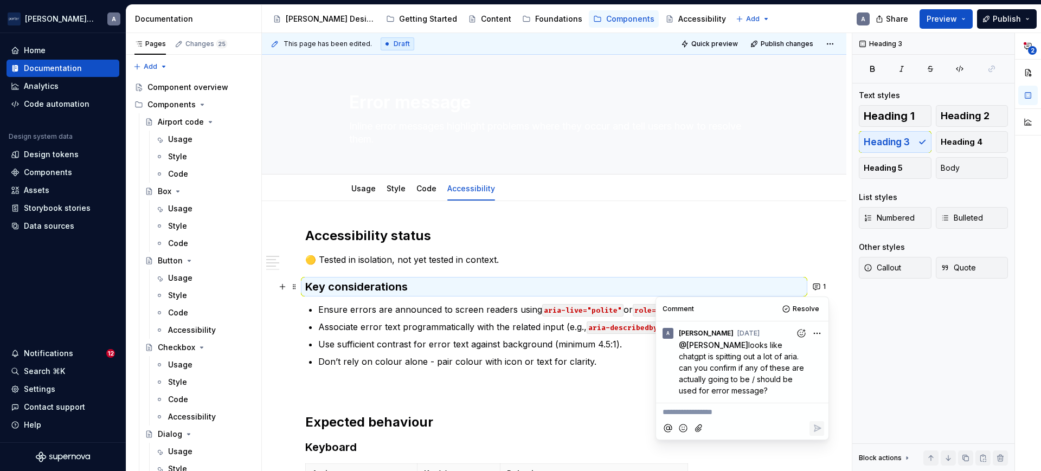
click at [535, 315] on p "Ensure errors are announced to screen readers using aria-live="polite" or role=…" at bounding box center [560, 309] width 485 height 13
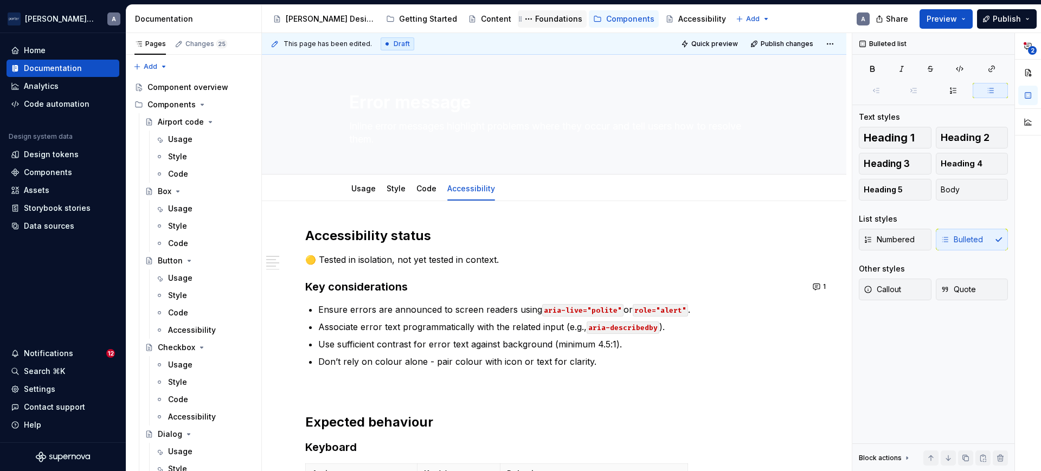
type textarea "*"
